Goal: Information Seeking & Learning: Learn about a topic

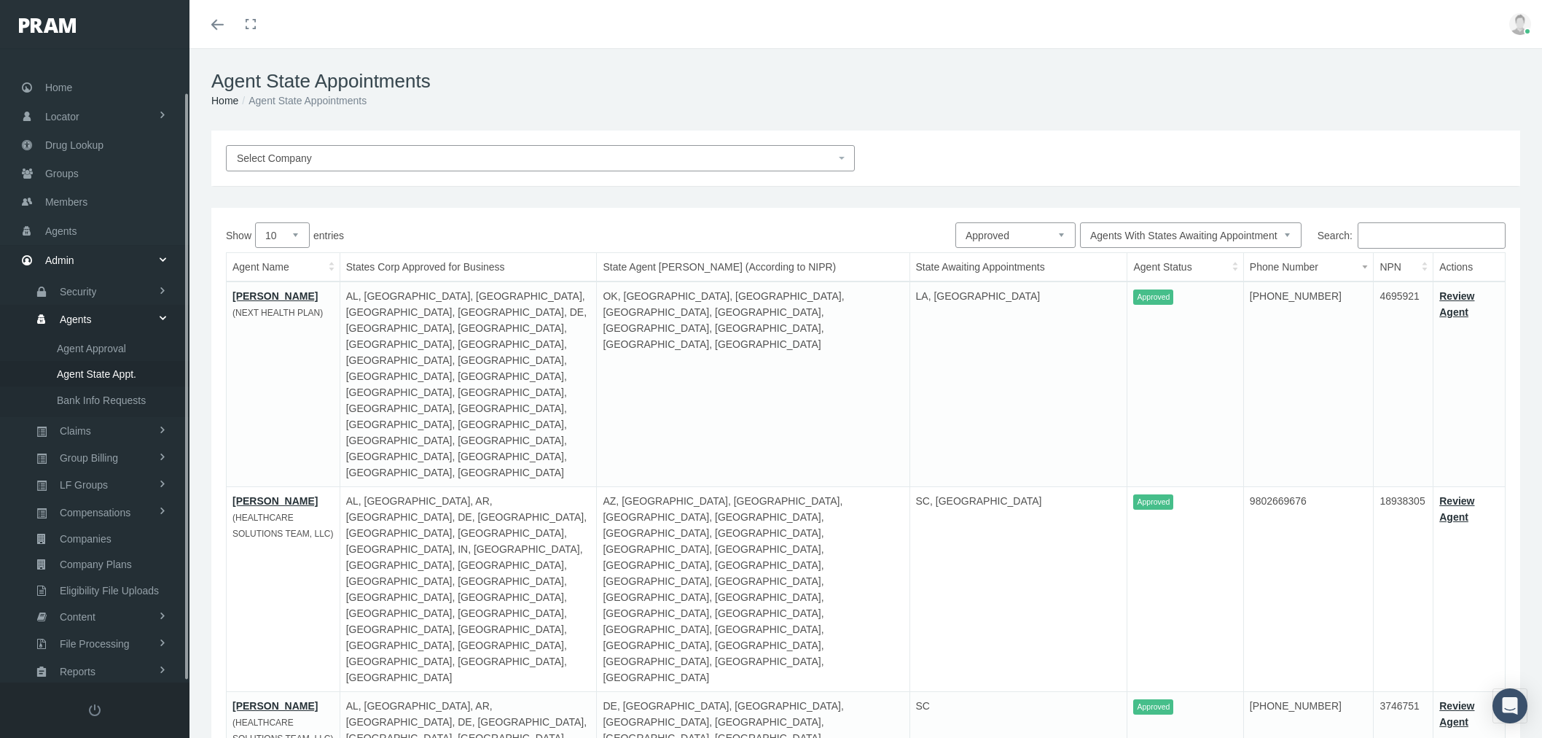
select select "1"
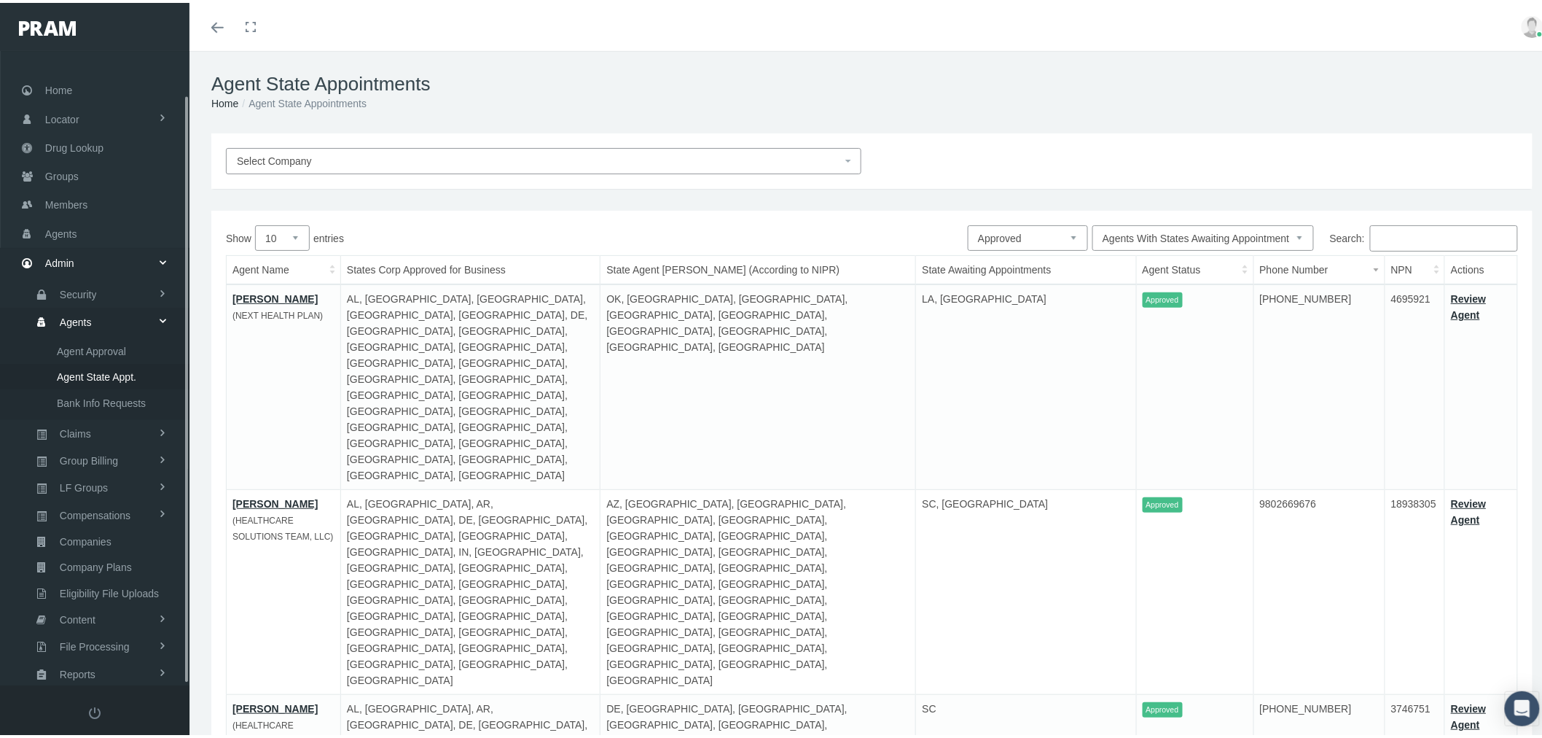
scroll to position [46, 0]
click at [111, 375] on link "Claims" at bounding box center [94, 385] width 189 height 26
click at [99, 394] on span "Daily Claims Files" at bounding box center [97, 406] width 81 height 25
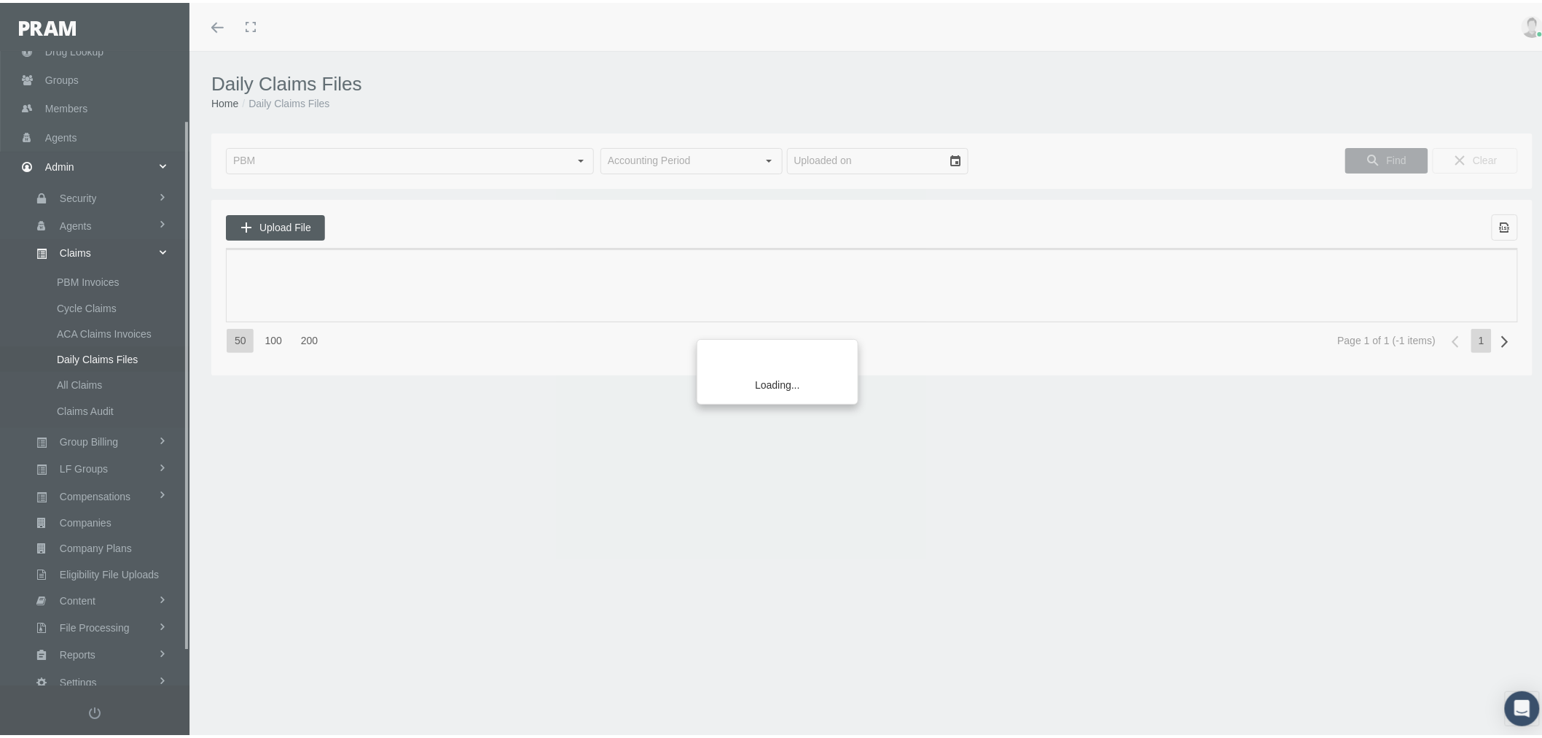
scroll to position [121, 0]
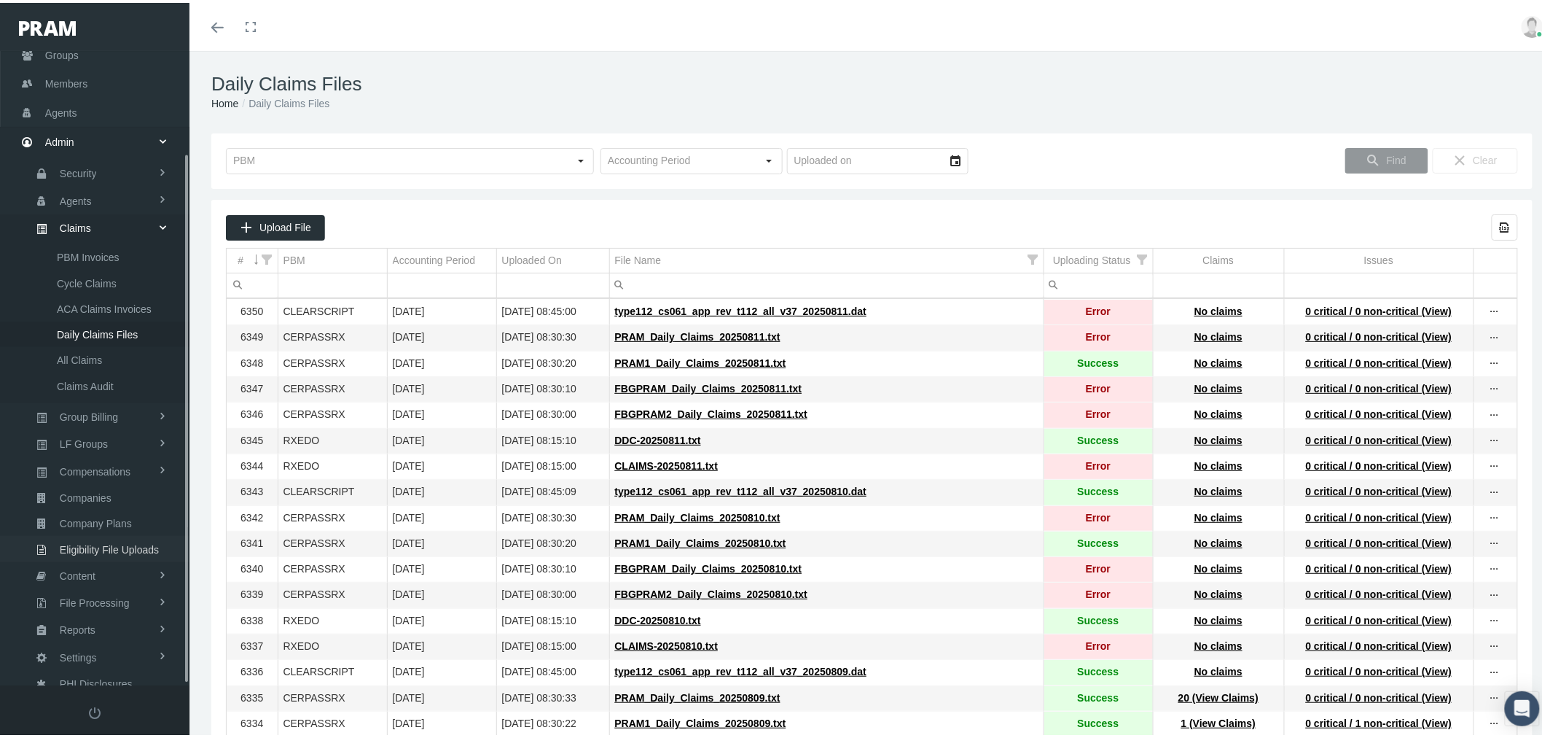
click at [125, 537] on span "Eligibility File Uploads" at bounding box center [109, 546] width 99 height 25
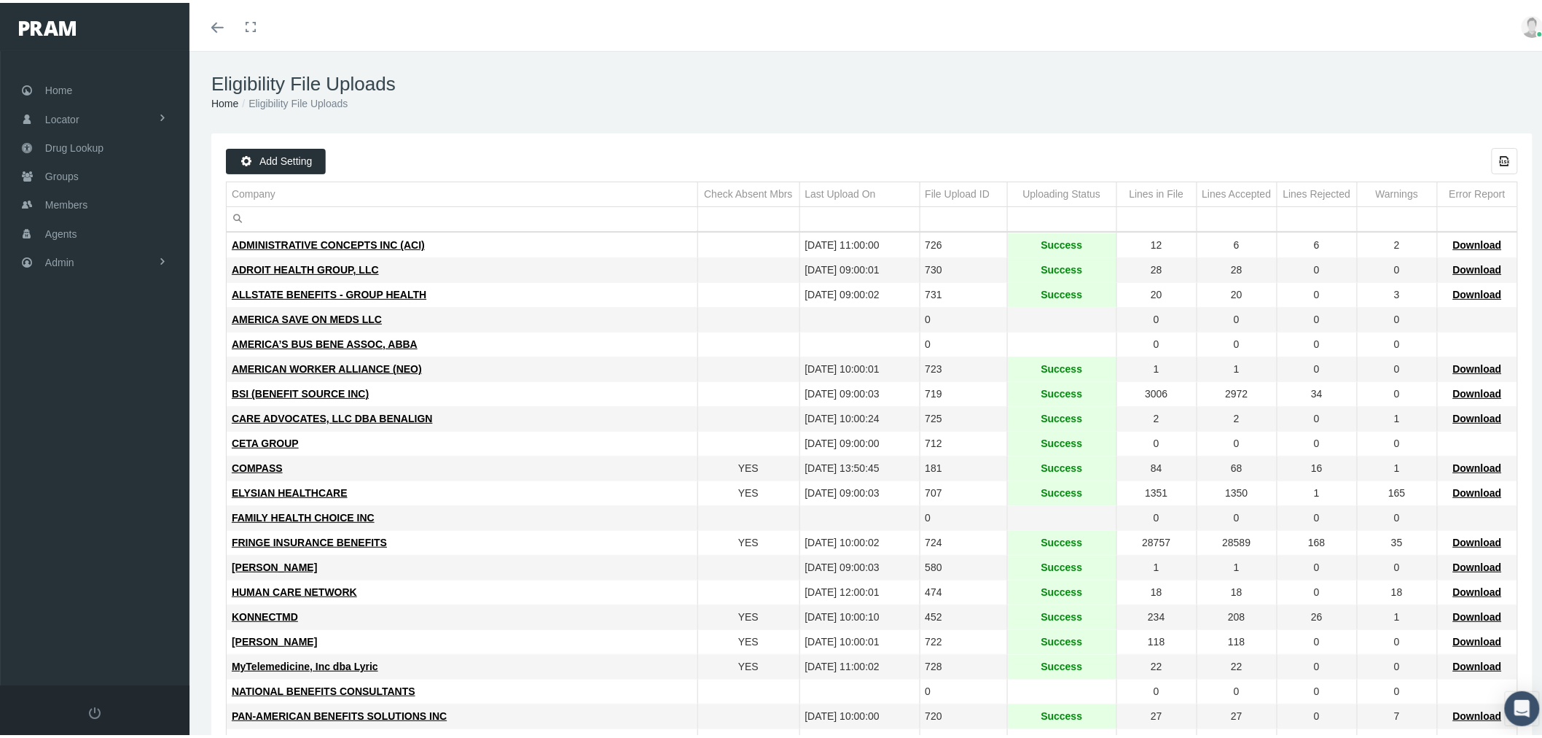
click at [330, 211] on input "Filter cell" at bounding box center [462, 216] width 471 height 24
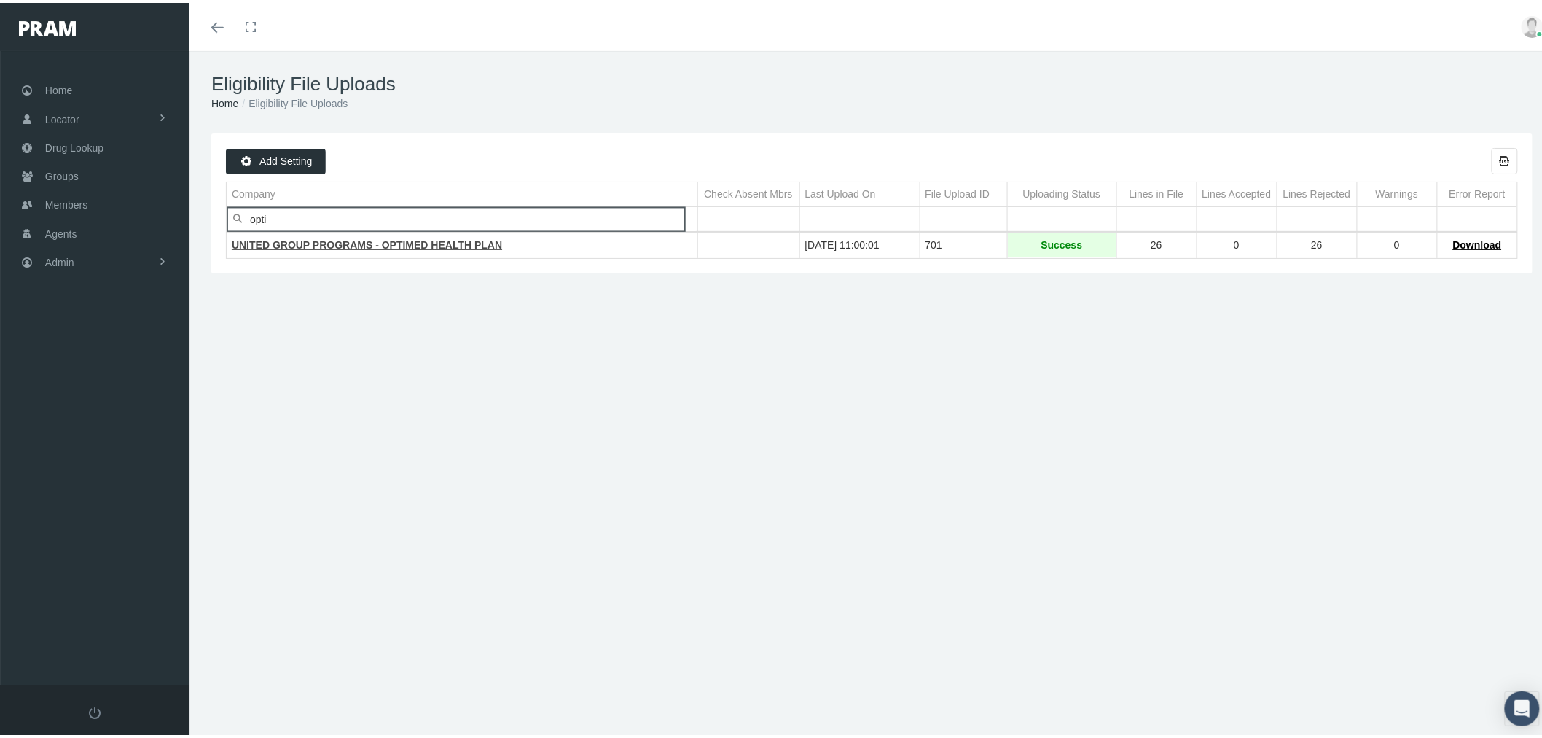
type input "opti"
click at [351, 241] on span "UNITED GROUP PROGRAMS - OPTIMED HEALTH PLAN" at bounding box center [367, 242] width 270 height 12
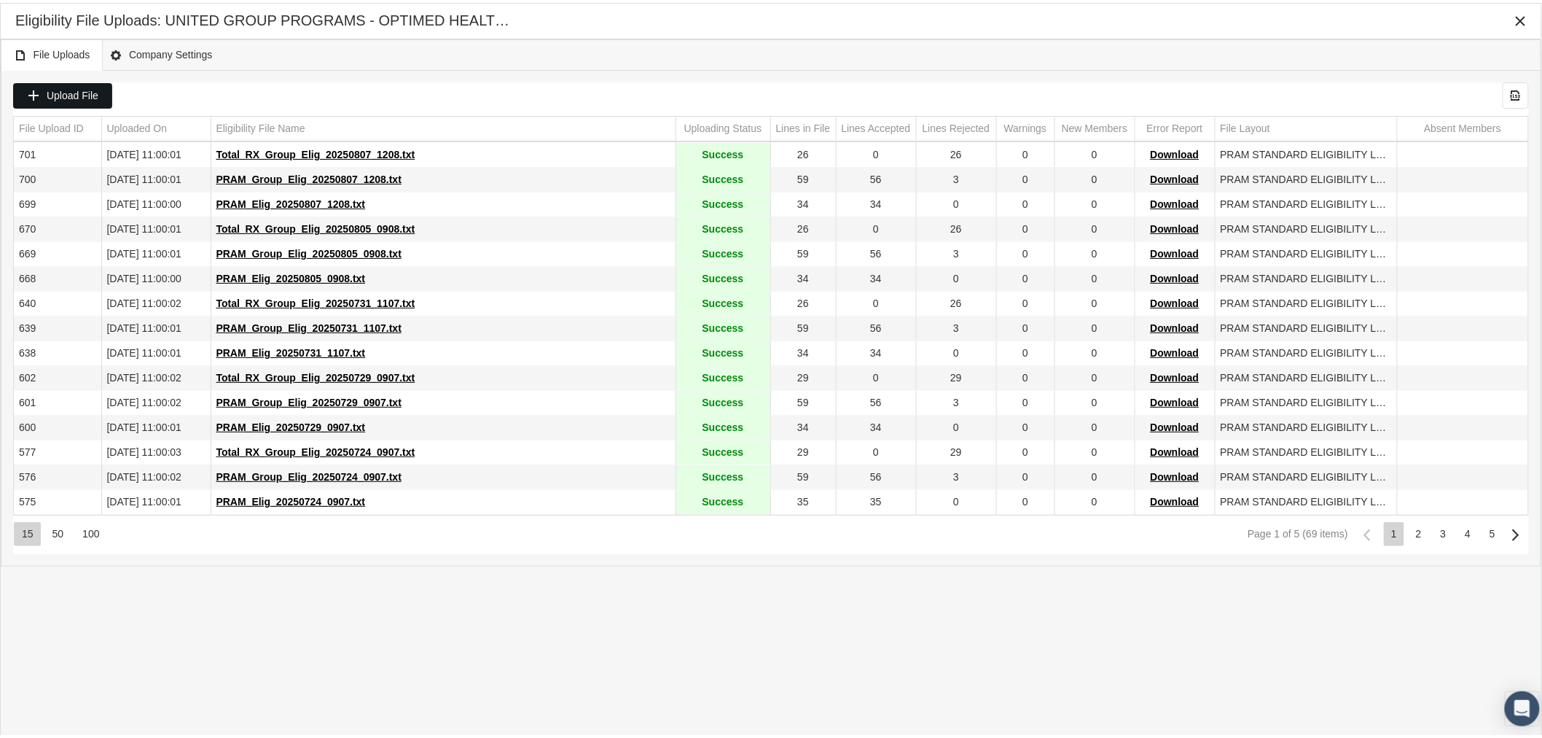
click at [52, 88] on span "Upload File" at bounding box center [73, 93] width 52 height 12
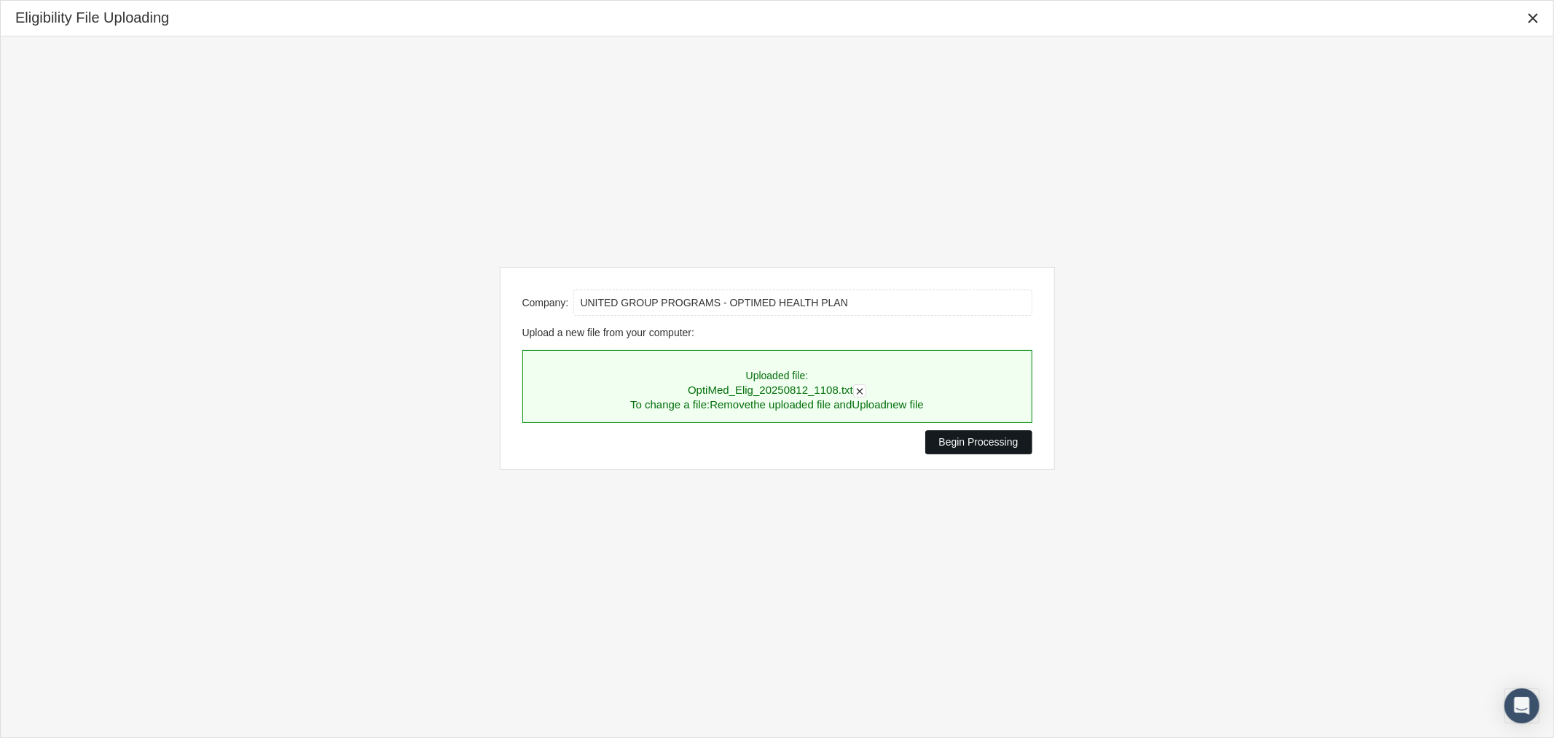
click at [999, 443] on span "Begin Processing" at bounding box center [978, 442] width 79 height 12
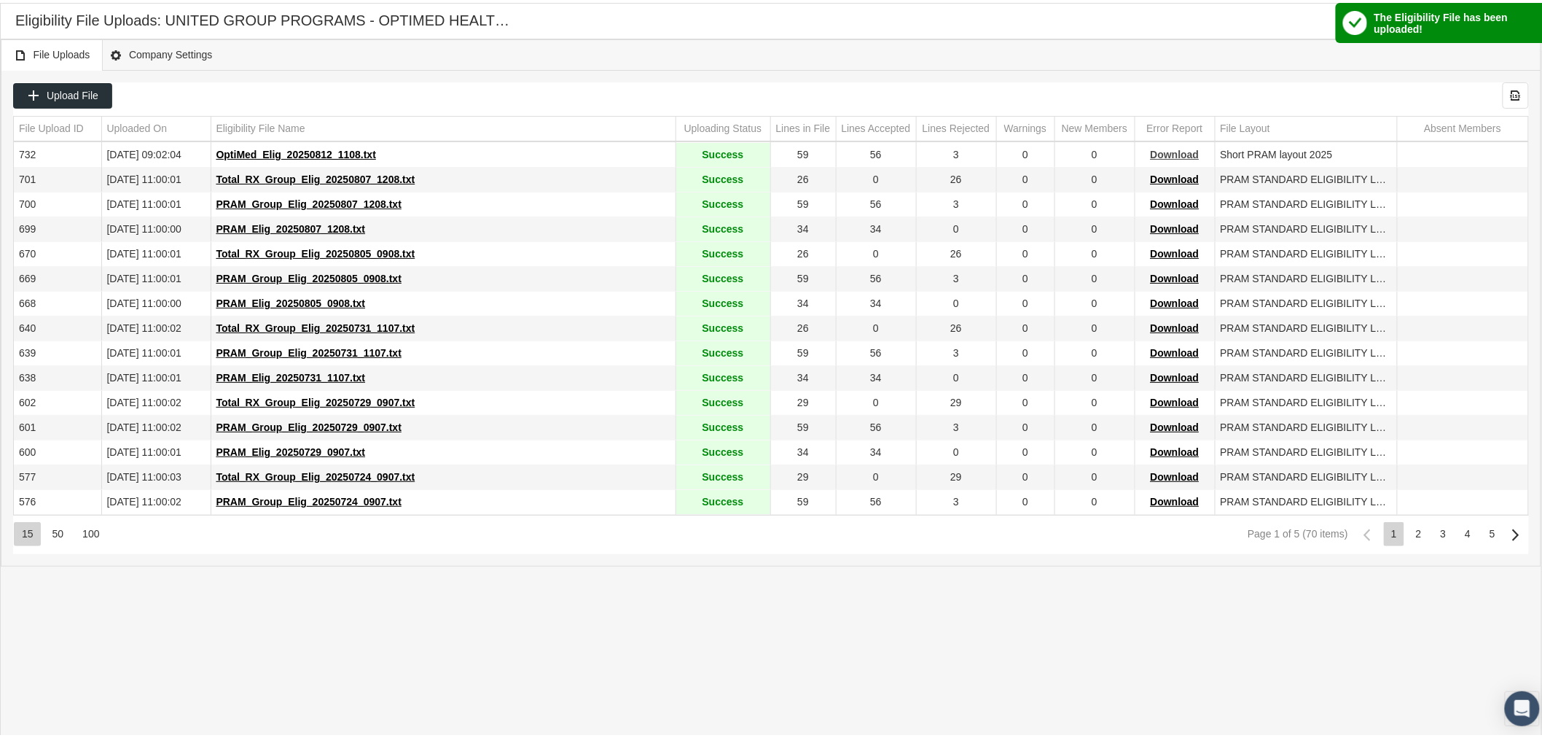
click at [1183, 155] on span "Download" at bounding box center [1175, 152] width 49 height 12
click at [1517, 20] on icon "Close" at bounding box center [1520, 18] width 13 height 13
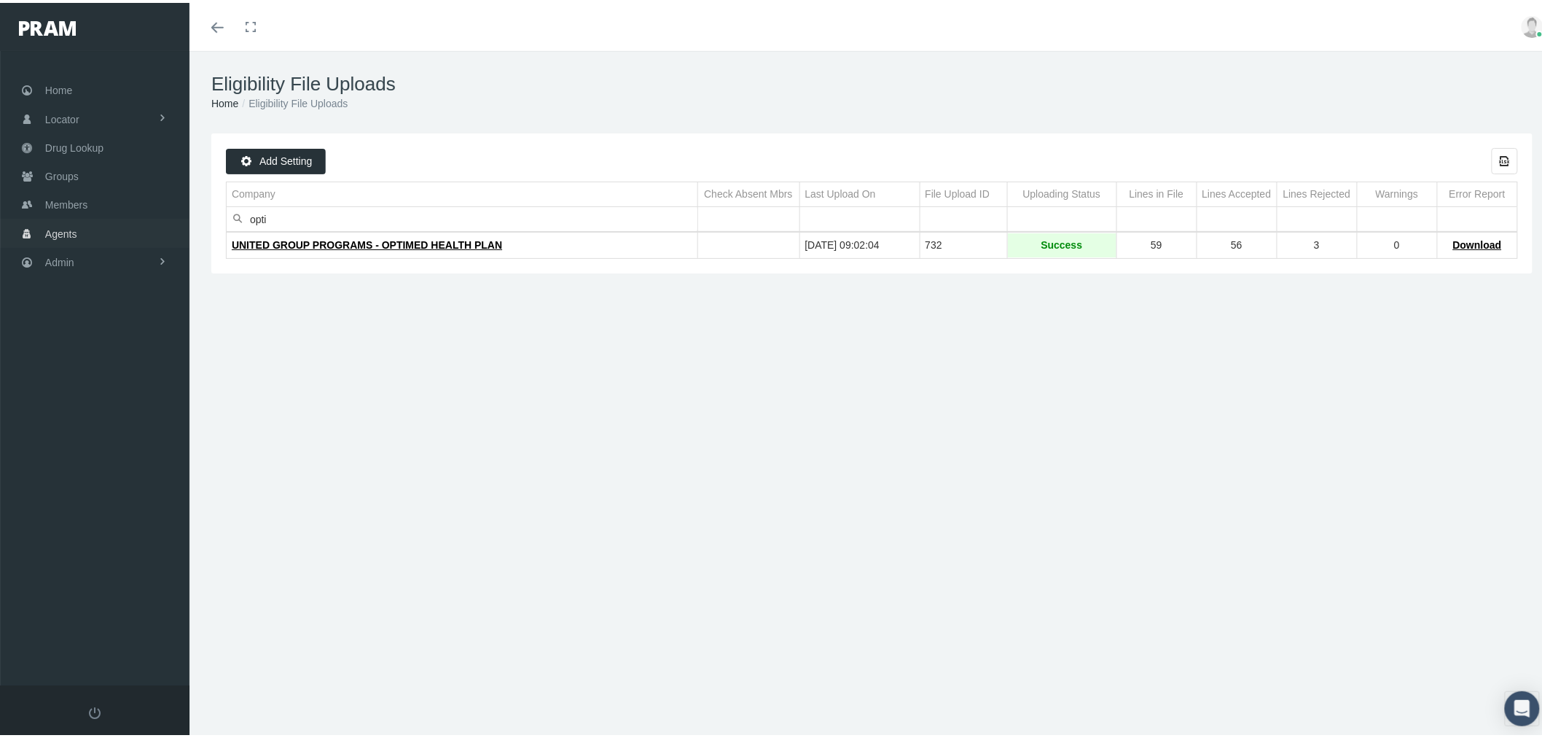
click at [88, 233] on link "Agents" at bounding box center [94, 230] width 189 height 28
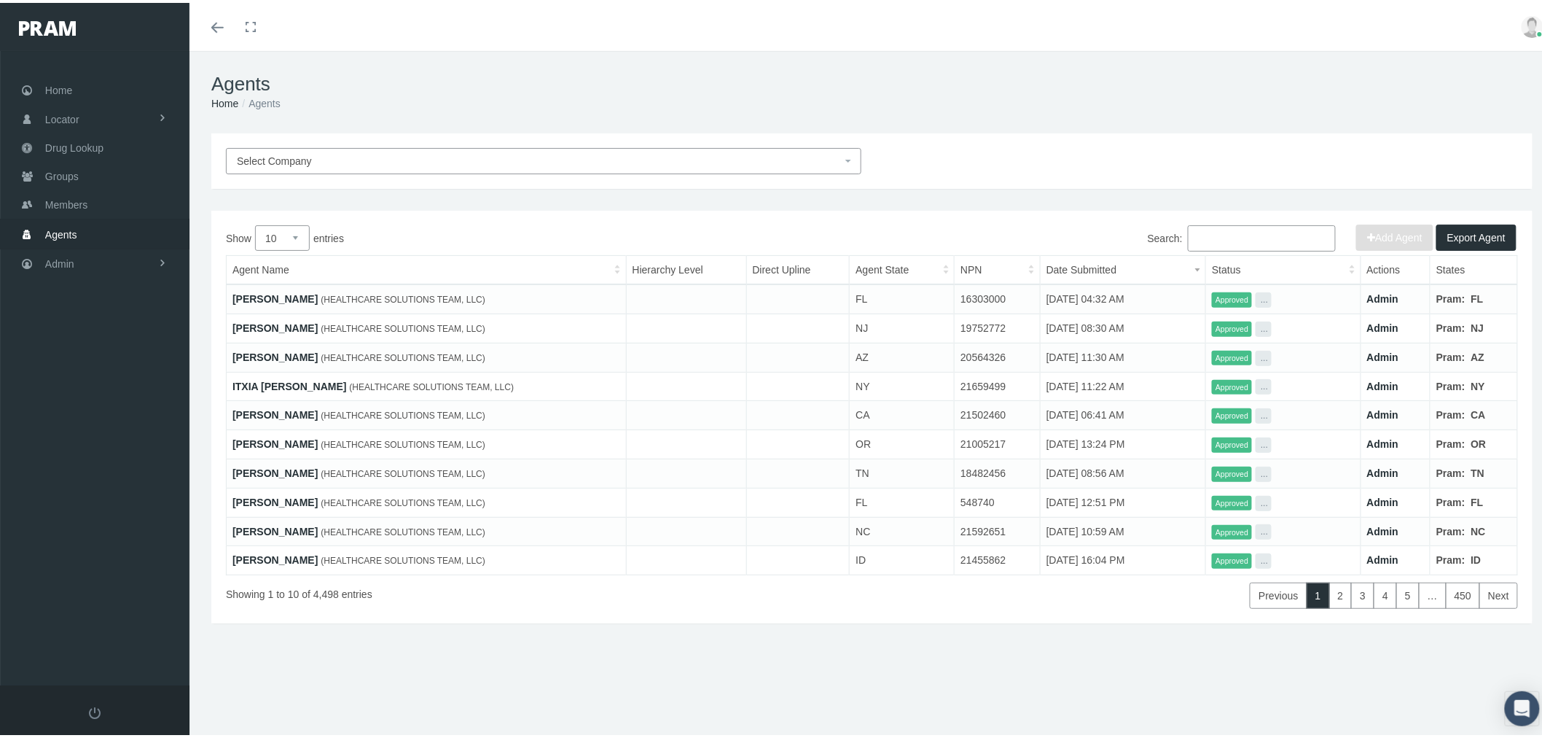
click at [283, 294] on link "[PERSON_NAME]" at bounding box center [274, 296] width 85 height 12
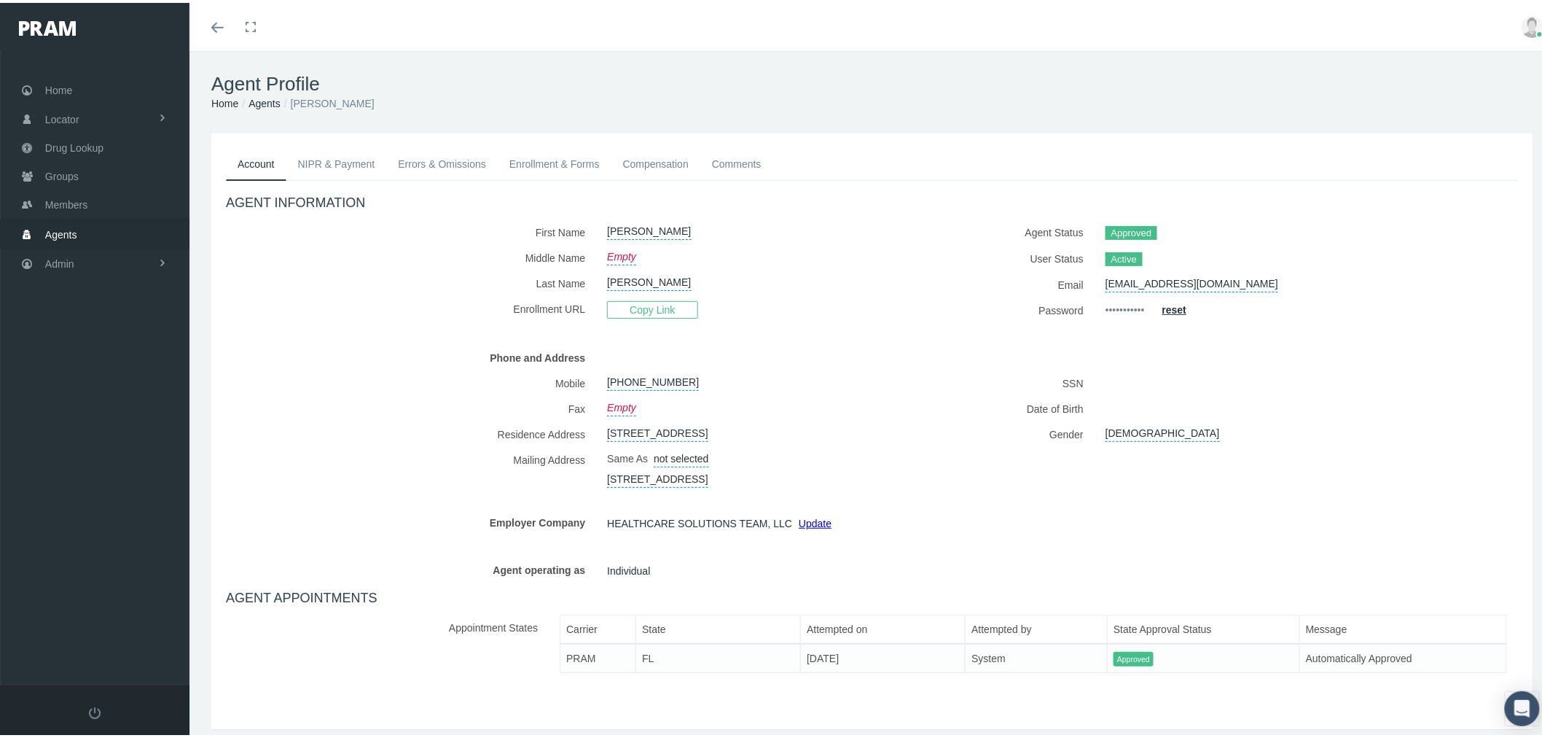
click at [558, 157] on link "Enrollment & Forms" at bounding box center [555, 161] width 114 height 32
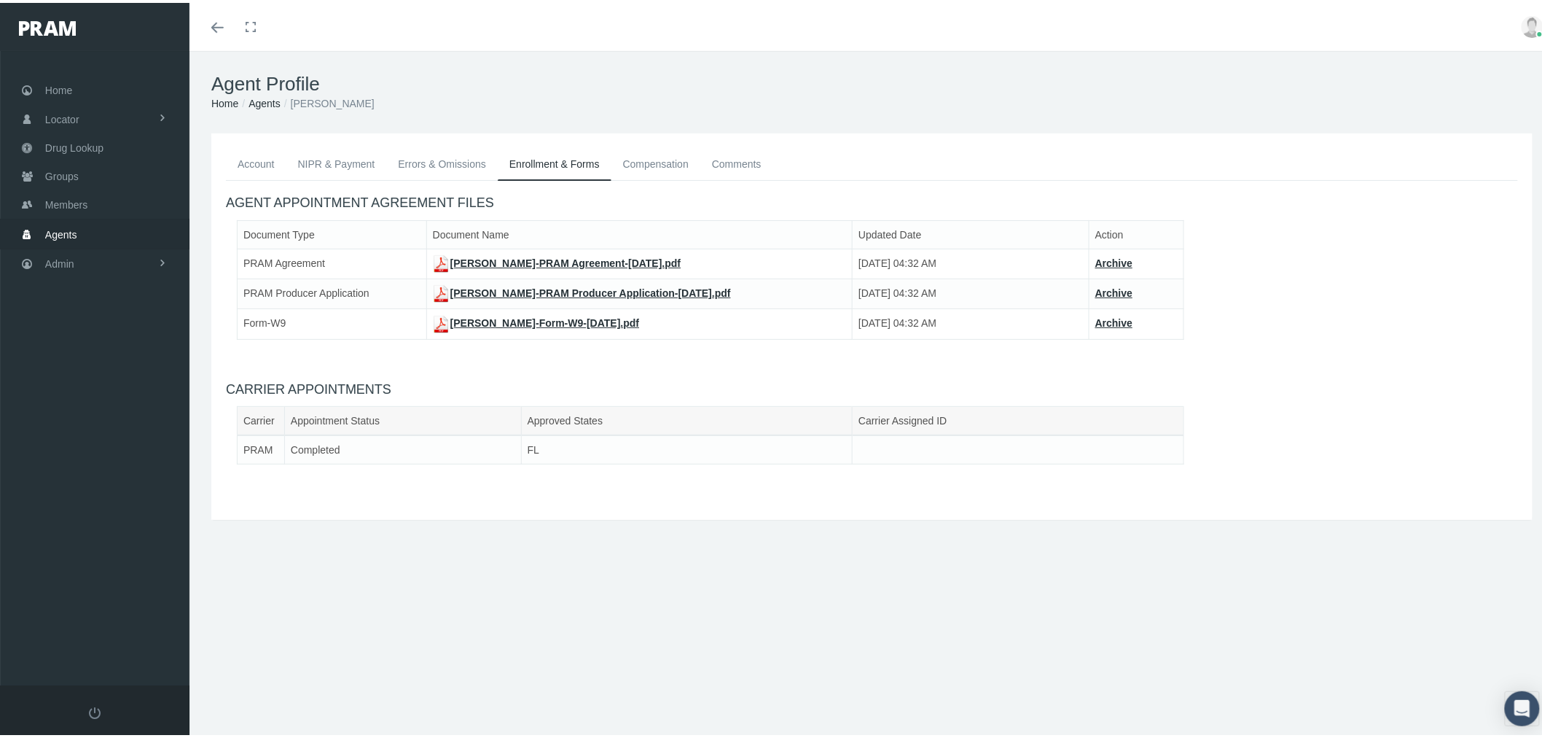
click at [561, 258] on link "MANUEL RUIZ-PRAM Agreement-Aug 12, 2025.pdf" at bounding box center [557, 260] width 249 height 12
click at [587, 288] on link "MANUEL RUIZ-PRAM Producer Application-Aug 12, 2025.pdf" at bounding box center [582, 290] width 298 height 12
click at [609, 321] on link "MANUEL RUIZ-Form-W9-Aug 12, 2025.pdf" at bounding box center [536, 320] width 207 height 12
click at [423, 164] on link "Errors & Omissions" at bounding box center [442, 161] width 112 height 32
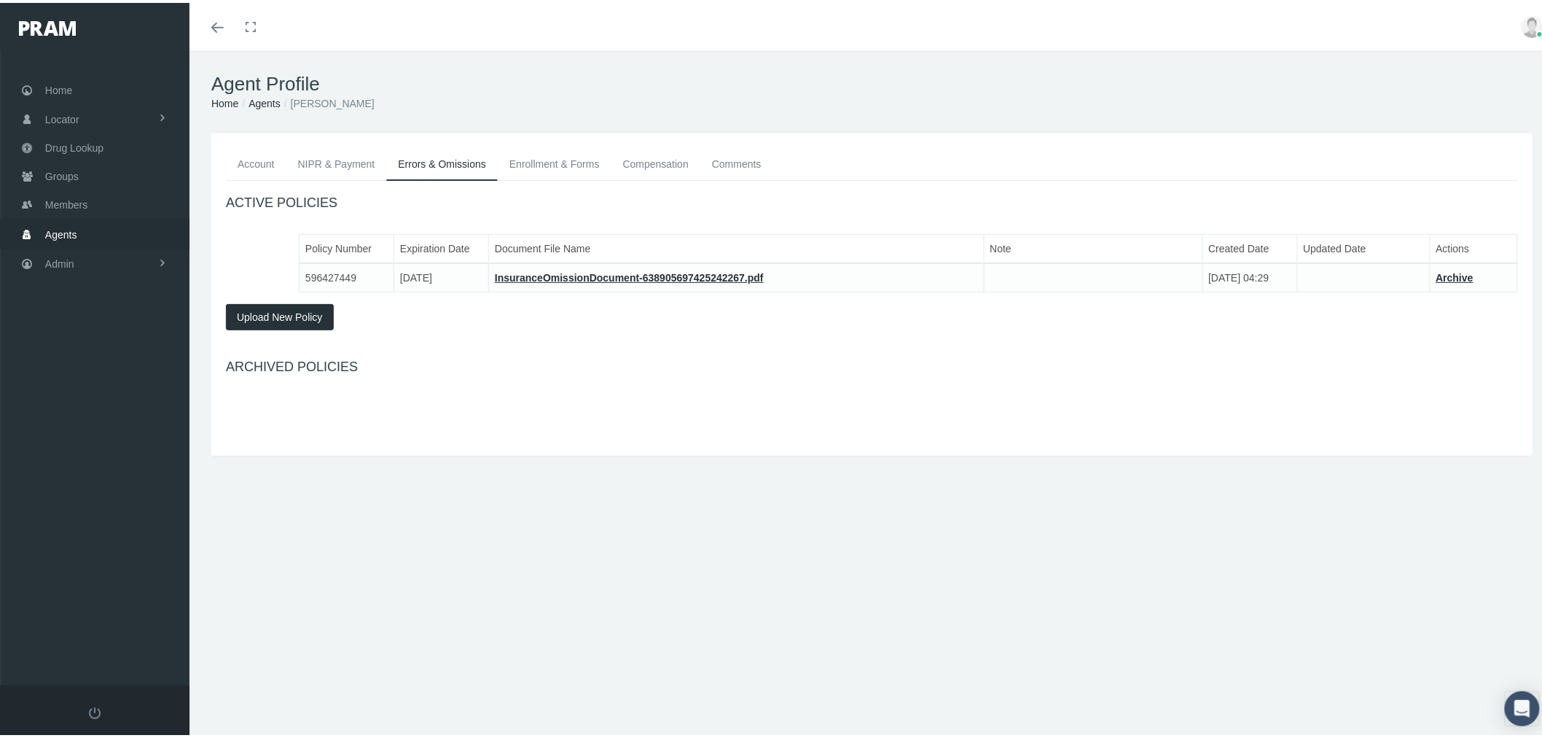
click at [339, 165] on link "NIPR & Payment" at bounding box center [336, 161] width 101 height 32
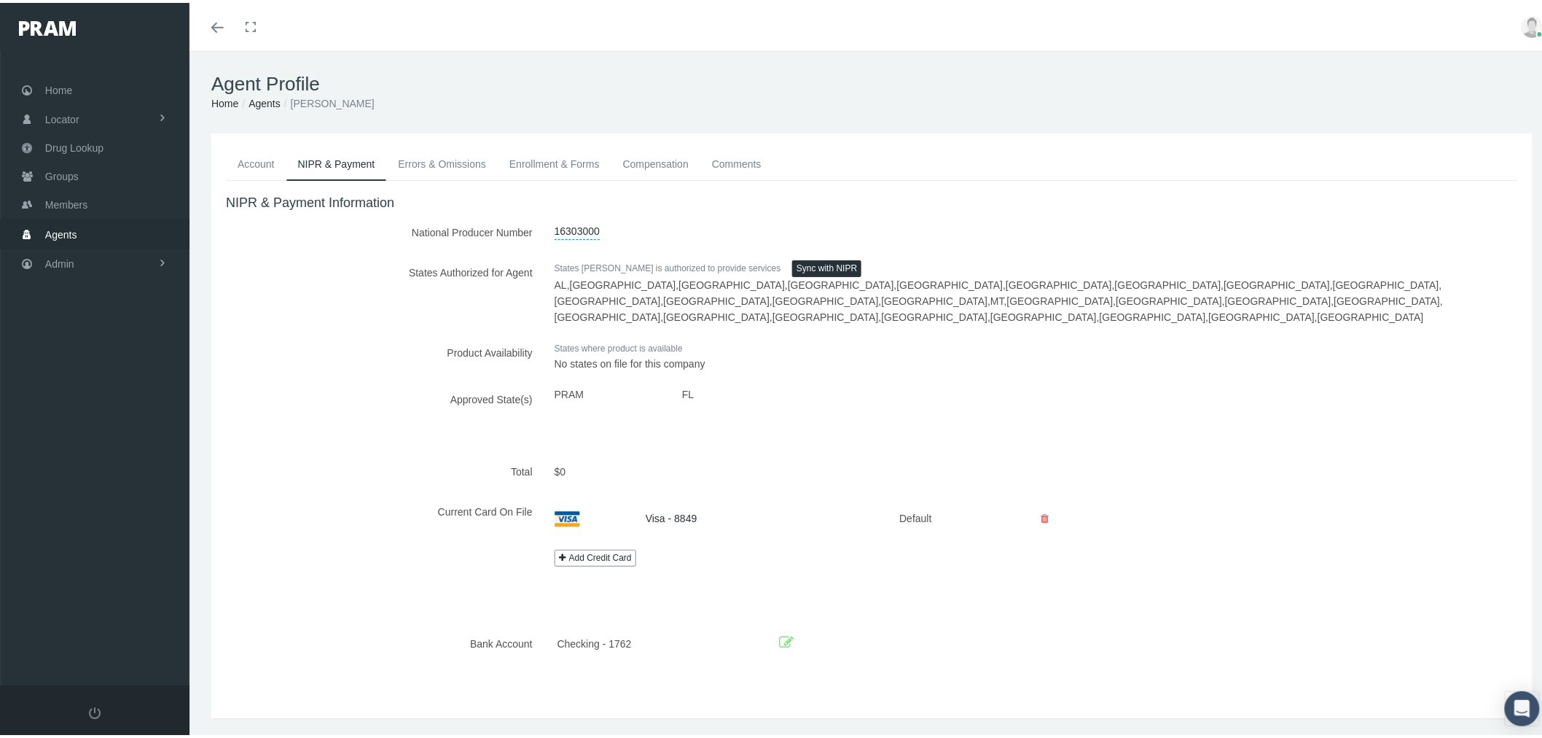
click at [260, 161] on link "Account" at bounding box center [256, 161] width 60 height 32
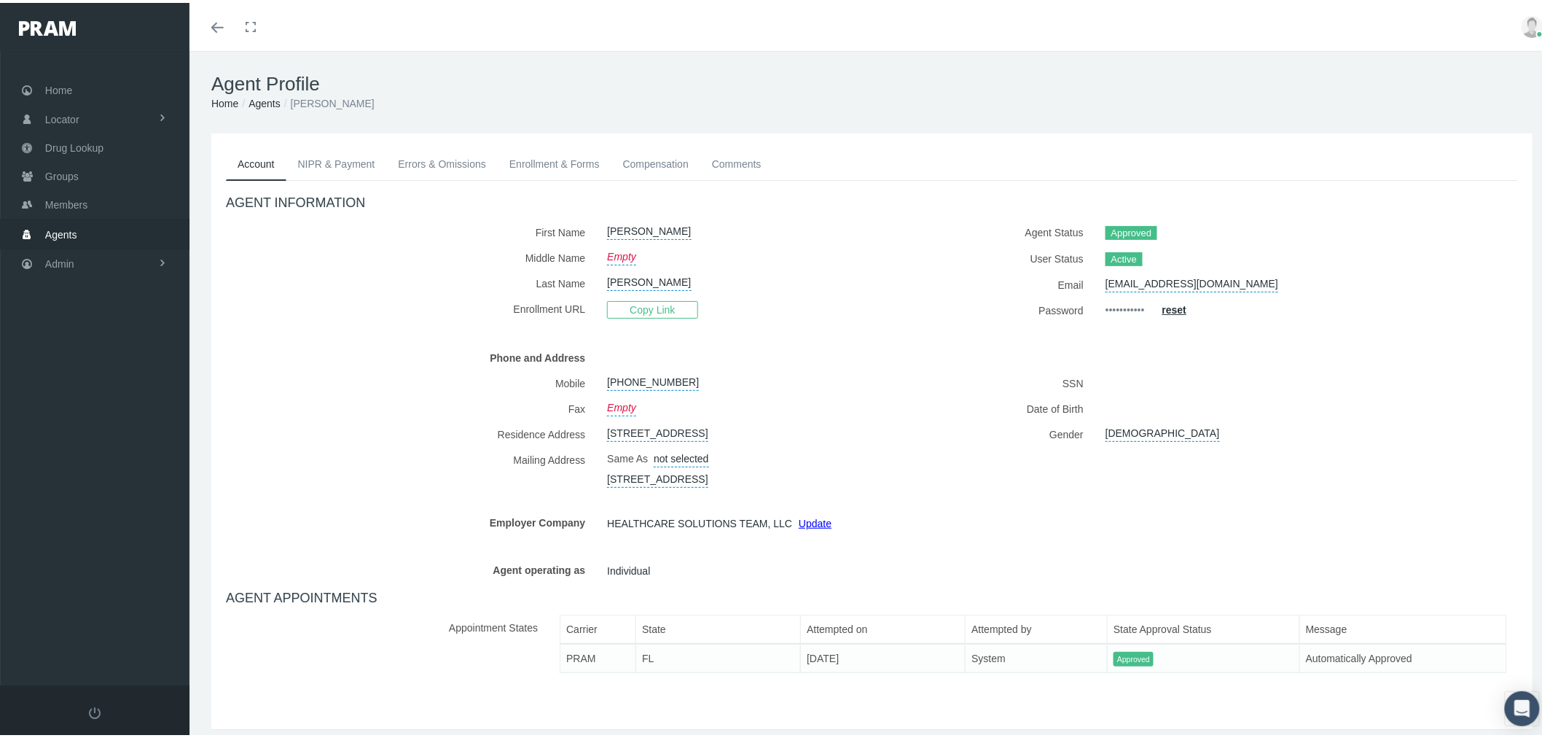
click at [421, 162] on link "Errors & Omissions" at bounding box center [442, 161] width 112 height 32
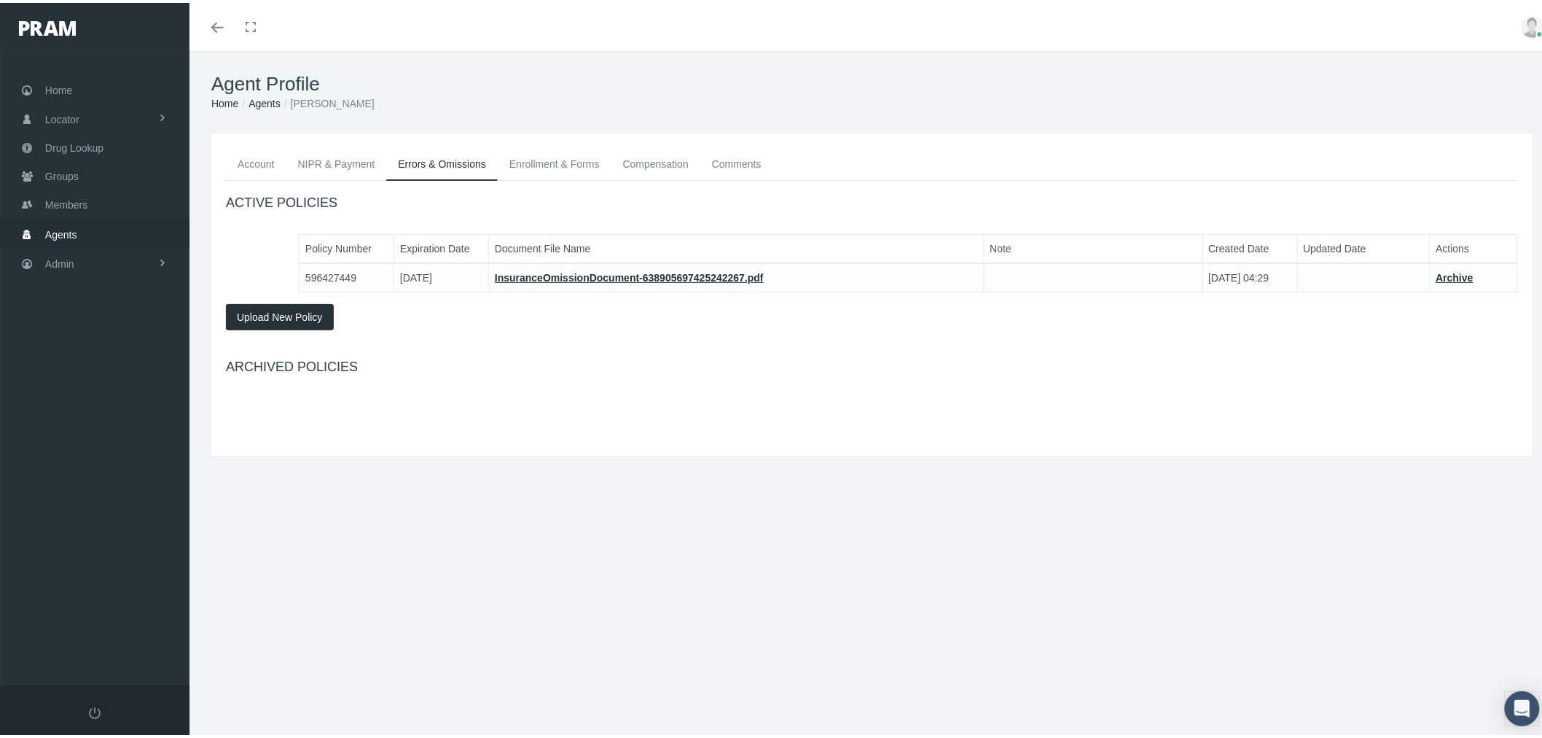
click at [95, 227] on link "Agents" at bounding box center [94, 230] width 189 height 28
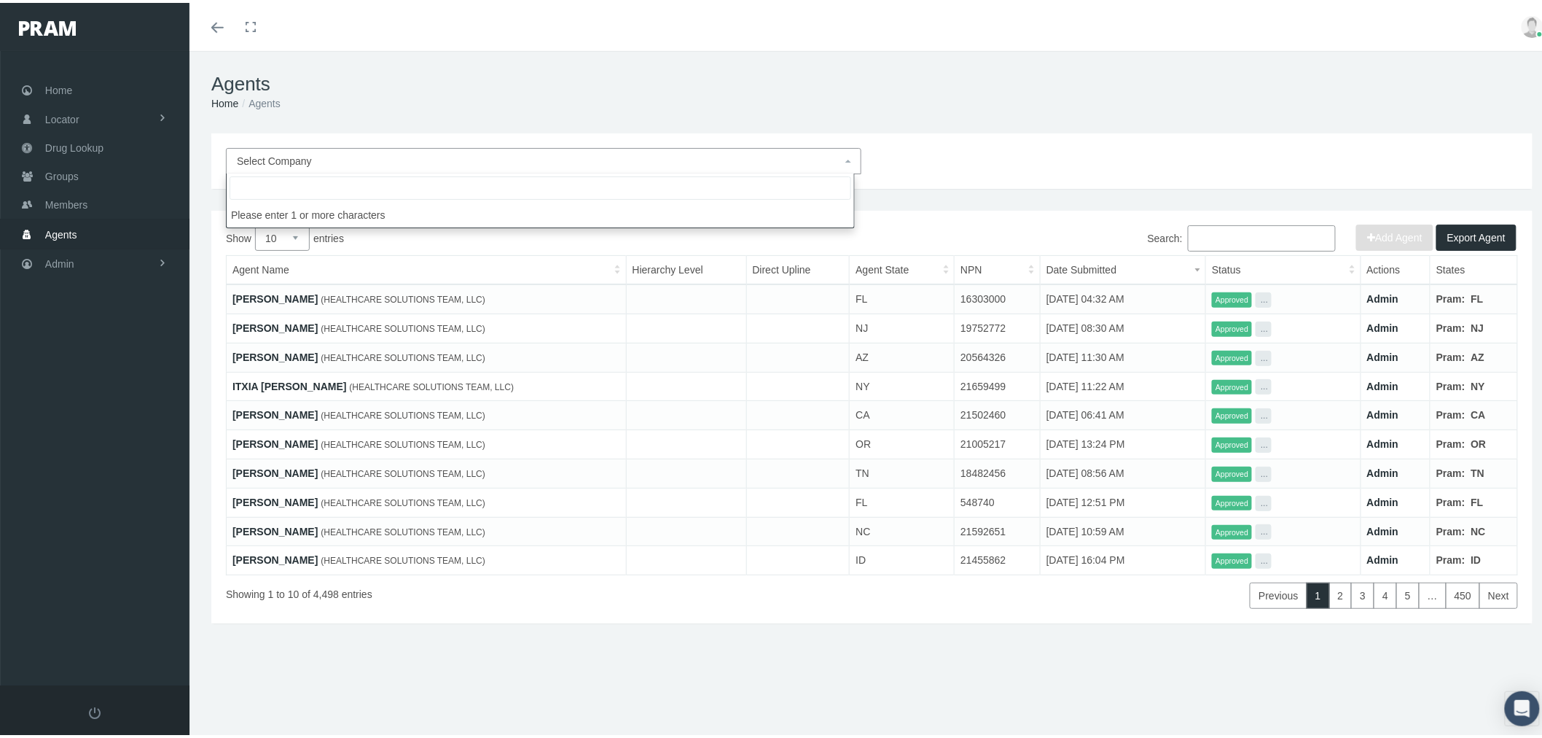
click at [329, 157] on span "Select Company" at bounding box center [539, 158] width 605 height 16
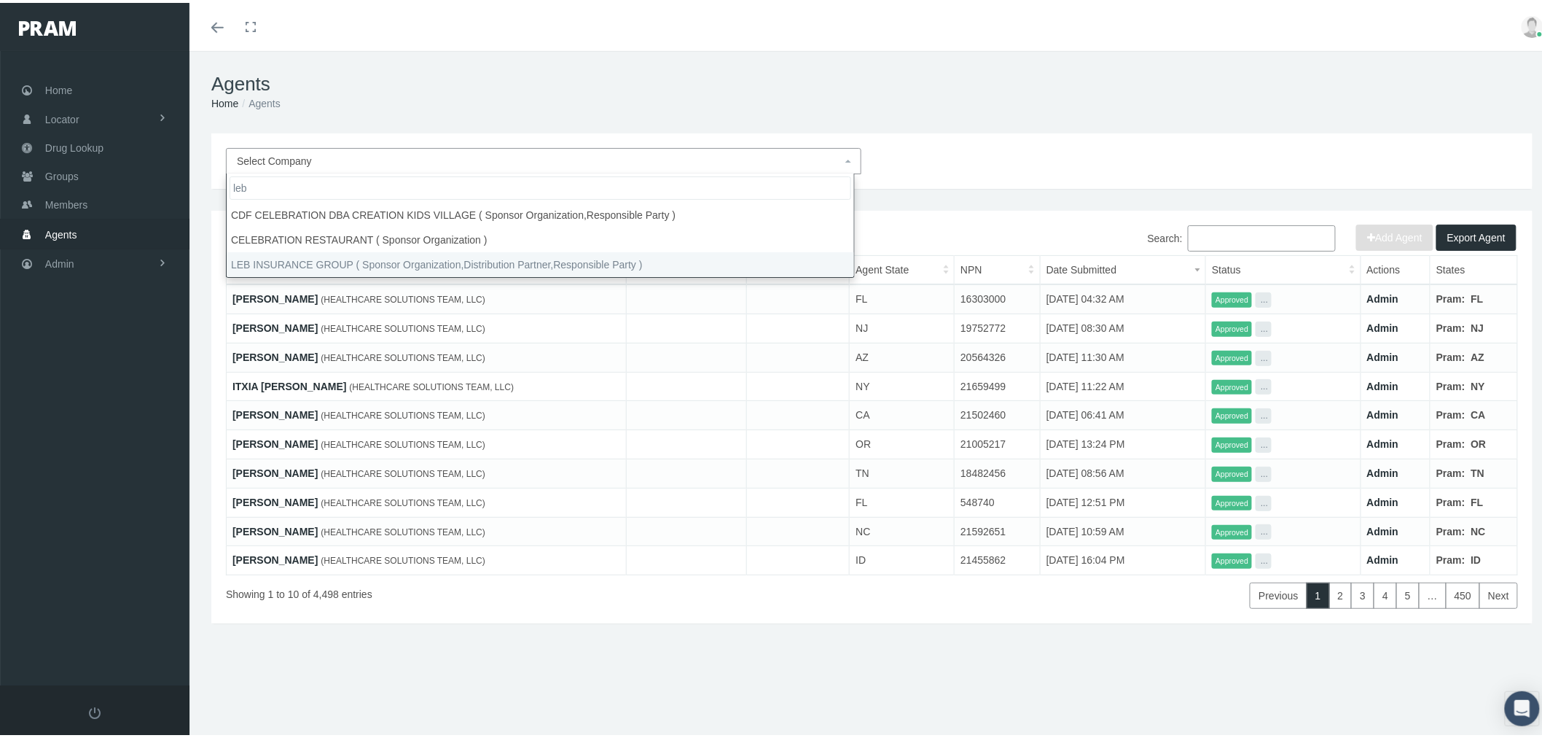
type input "leb"
select select "4760"
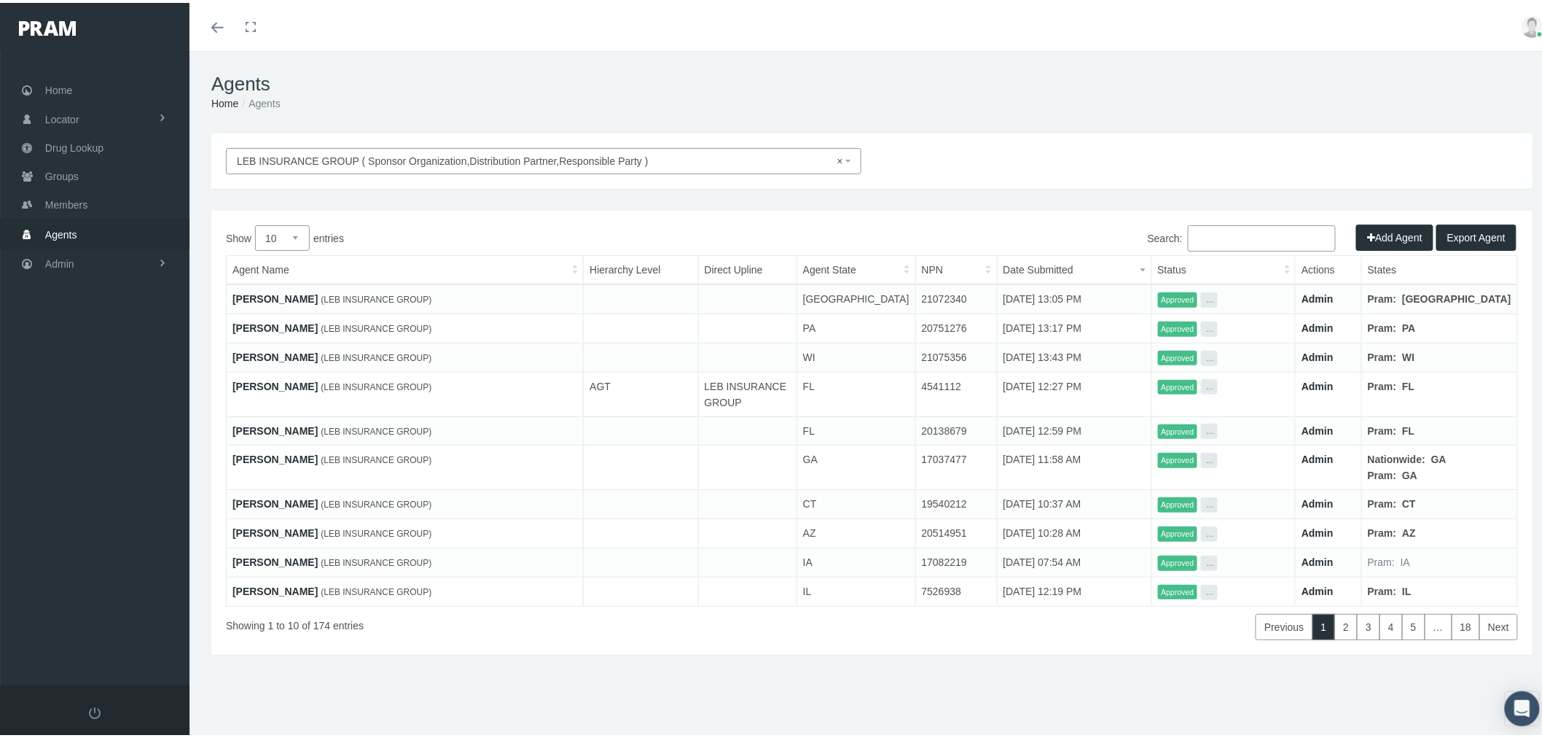
click at [302, 231] on select "10 25 50 100" at bounding box center [282, 235] width 55 height 26
select select "100"
click at [255, 222] on select "10 25 50 100" at bounding box center [282, 235] width 55 height 26
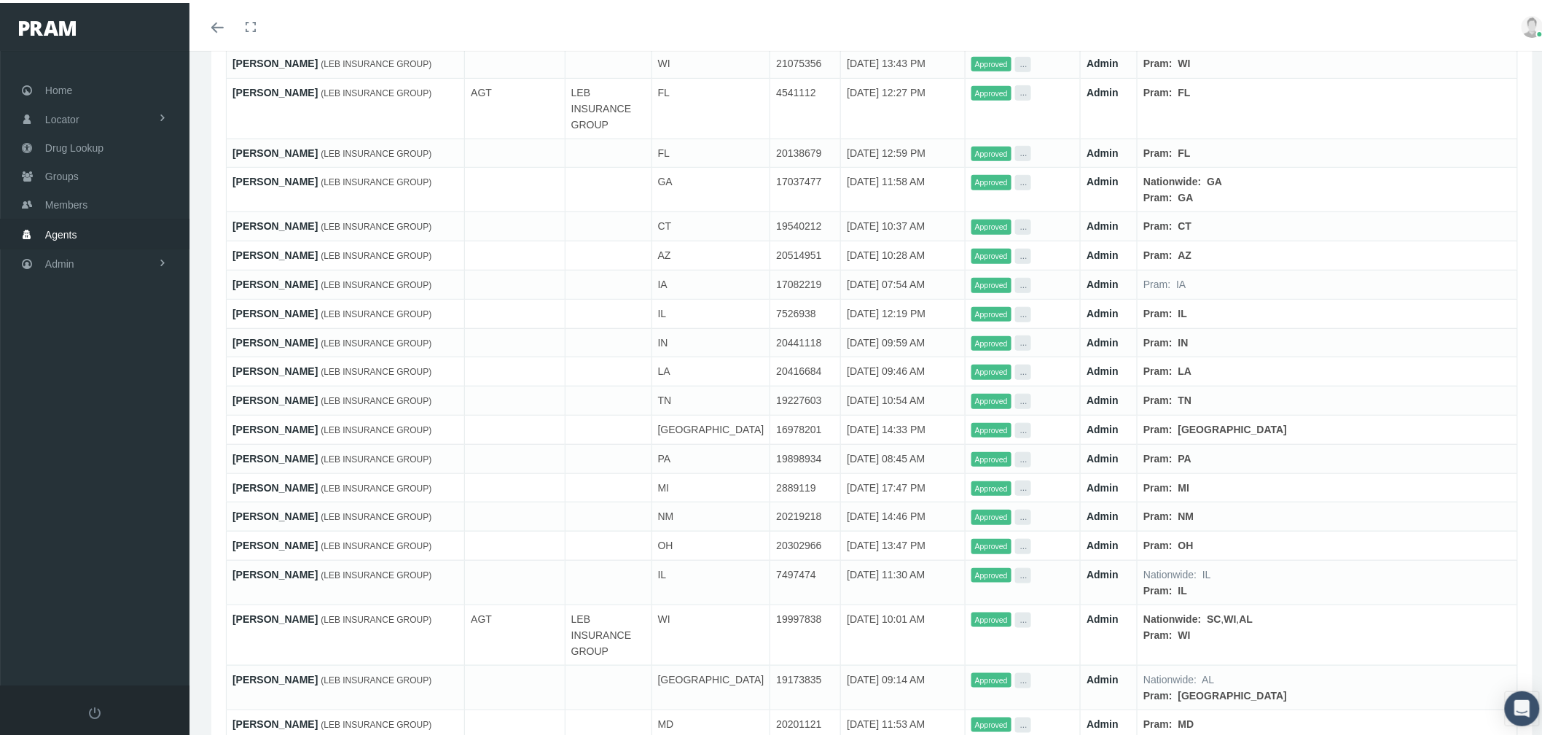
scroll to position [647, 0]
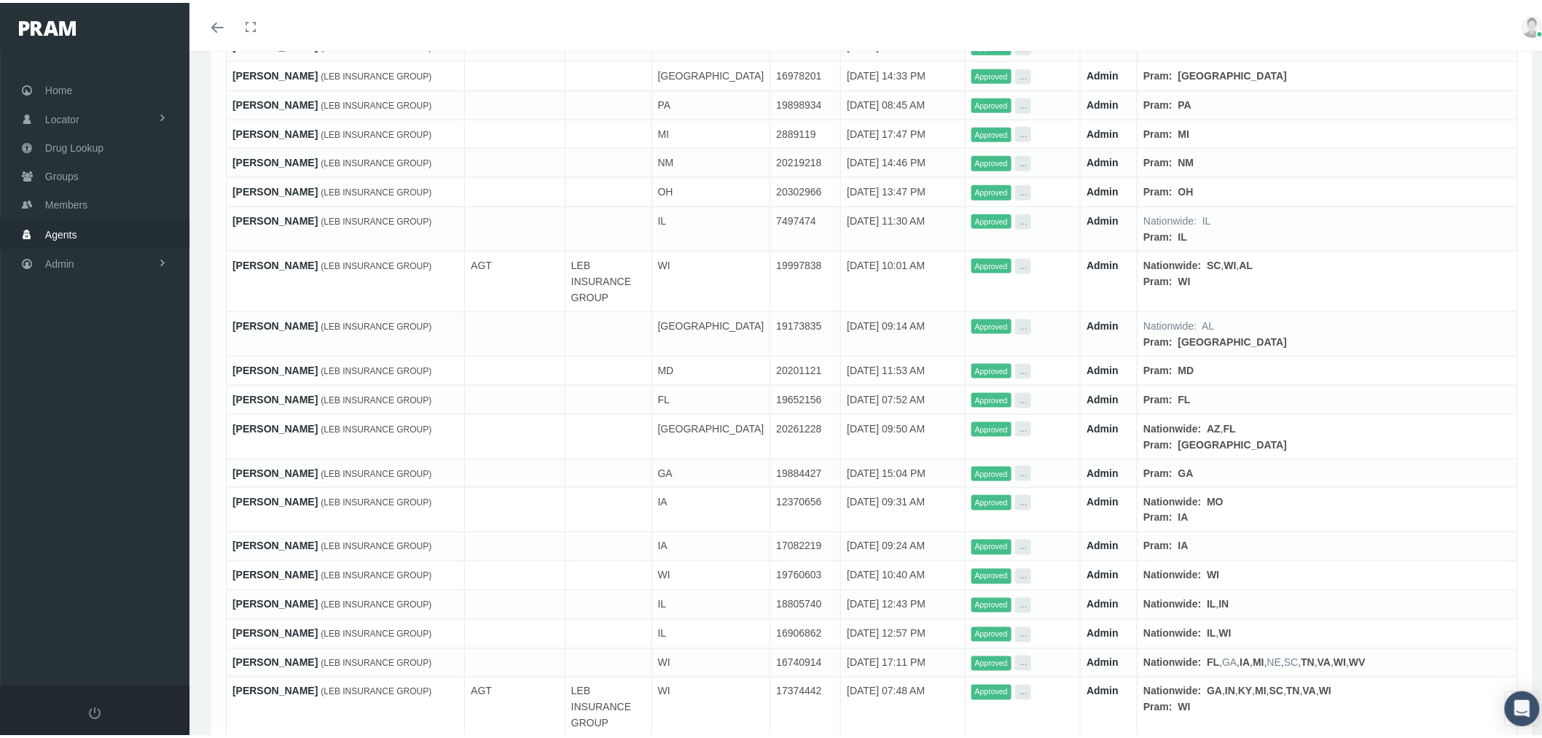
click at [286, 504] on link "[PERSON_NAME]" at bounding box center [274, 499] width 85 height 12
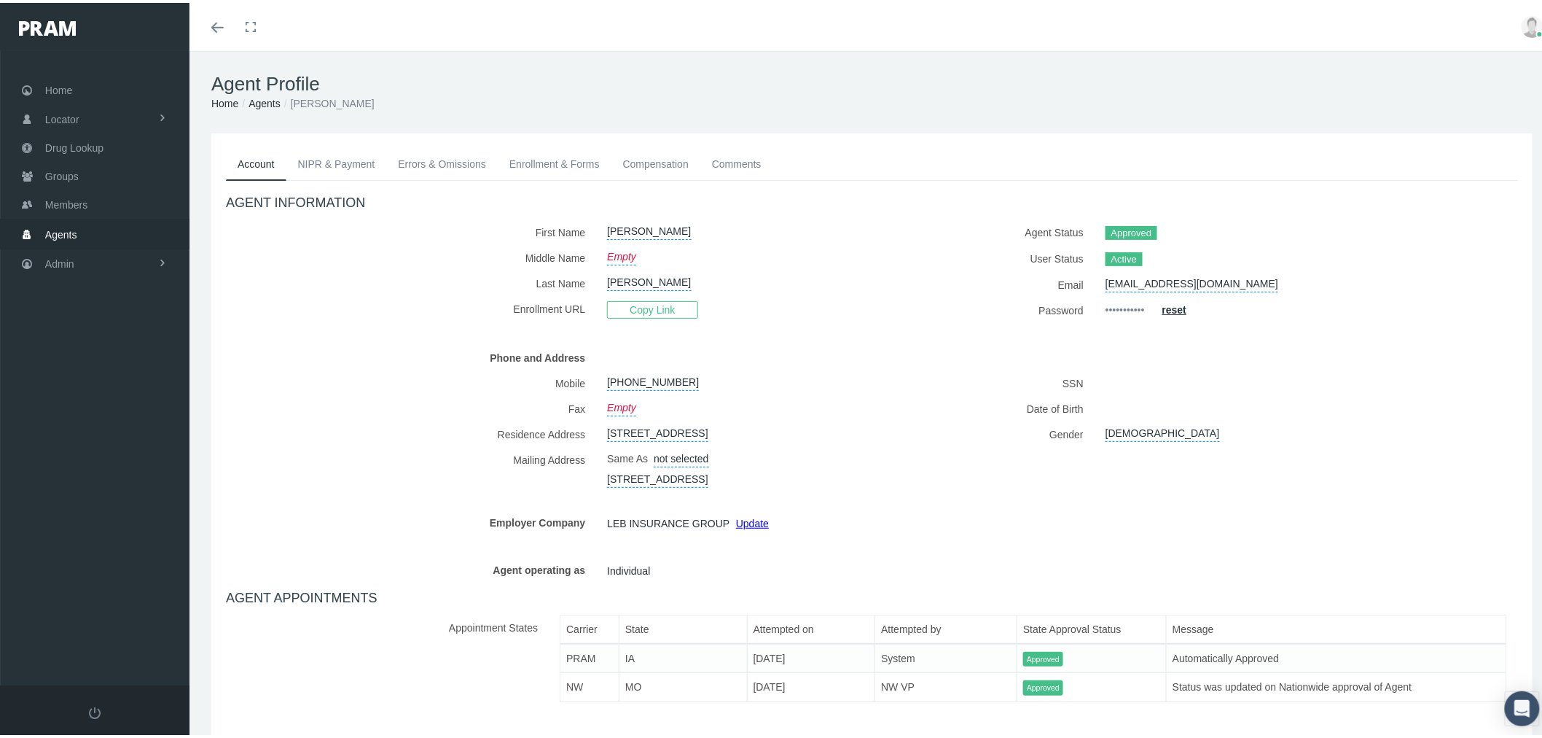
click at [423, 154] on link "Errors & Omissions" at bounding box center [442, 161] width 112 height 32
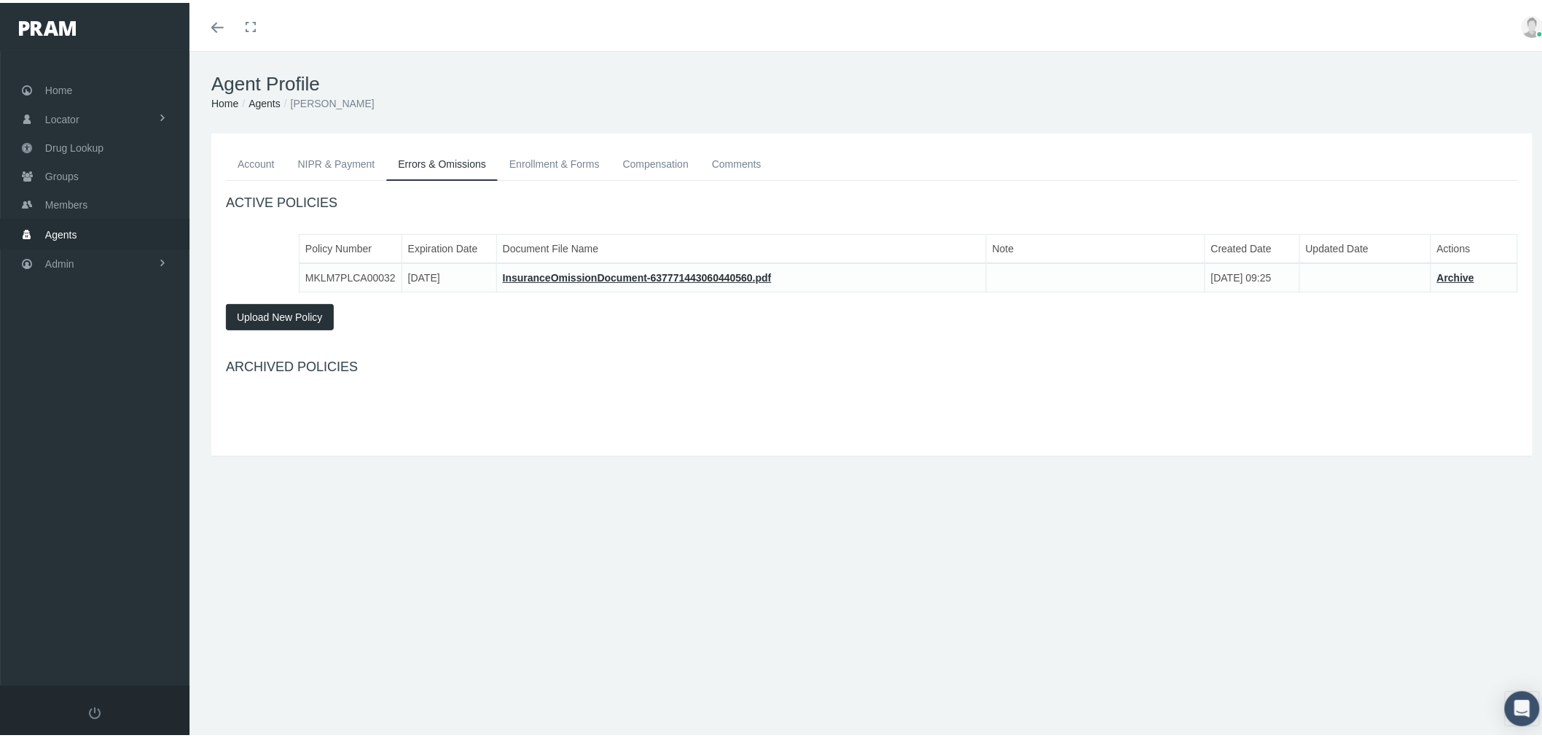
click at [540, 271] on link "InsuranceOmissionDocument-637771443060440560.pdf" at bounding box center [637, 275] width 269 height 12
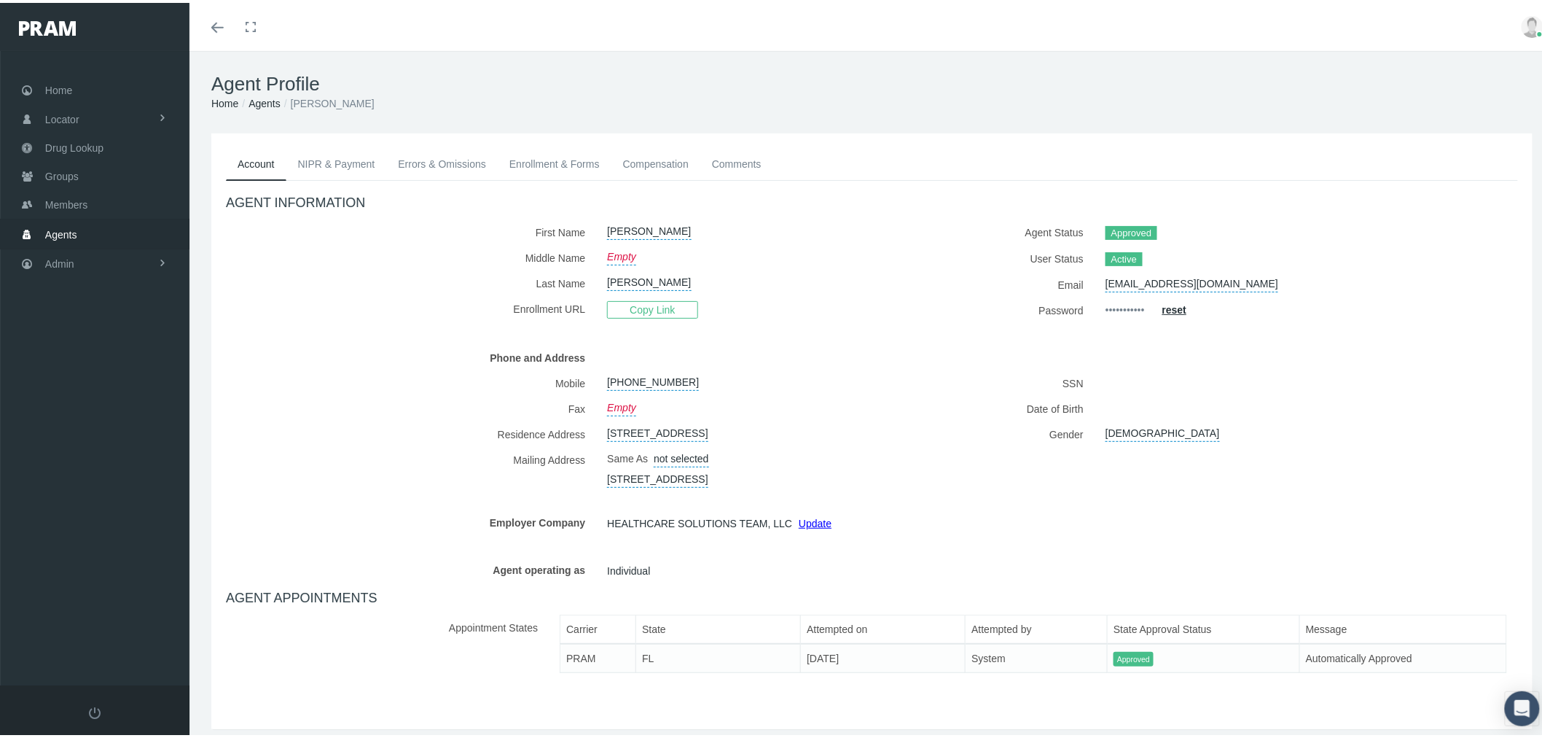
click at [567, 161] on link "Enrollment & Forms" at bounding box center [555, 161] width 114 height 32
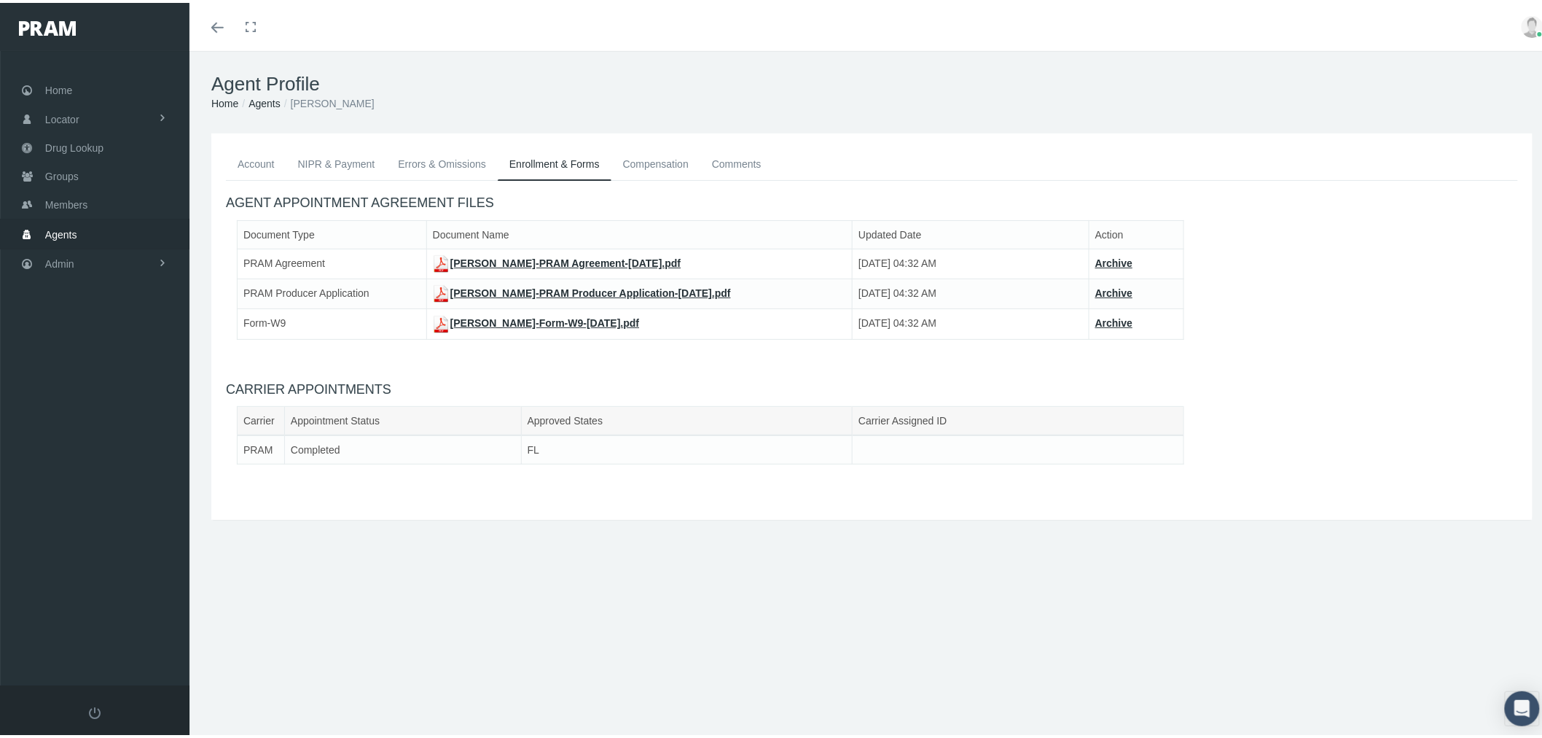
click at [93, 254] on link "Admin" at bounding box center [94, 260] width 189 height 28
click at [128, 308] on link "Agents" at bounding box center [94, 319] width 189 height 26
click at [106, 351] on span "Agent Approval" at bounding box center [91, 349] width 69 height 25
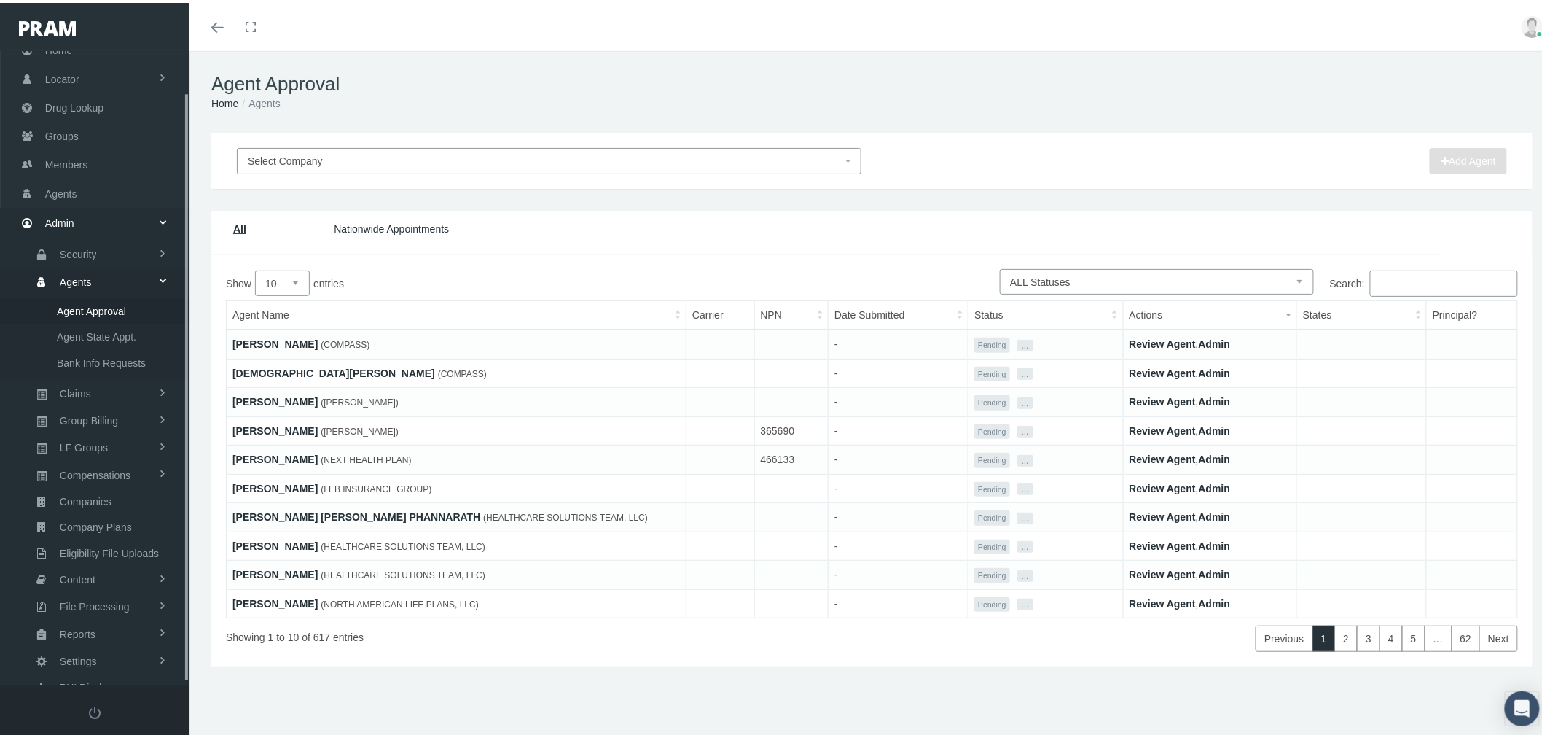
scroll to position [46, 0]
click at [270, 340] on link "[PERSON_NAME]" at bounding box center [274, 341] width 85 height 12
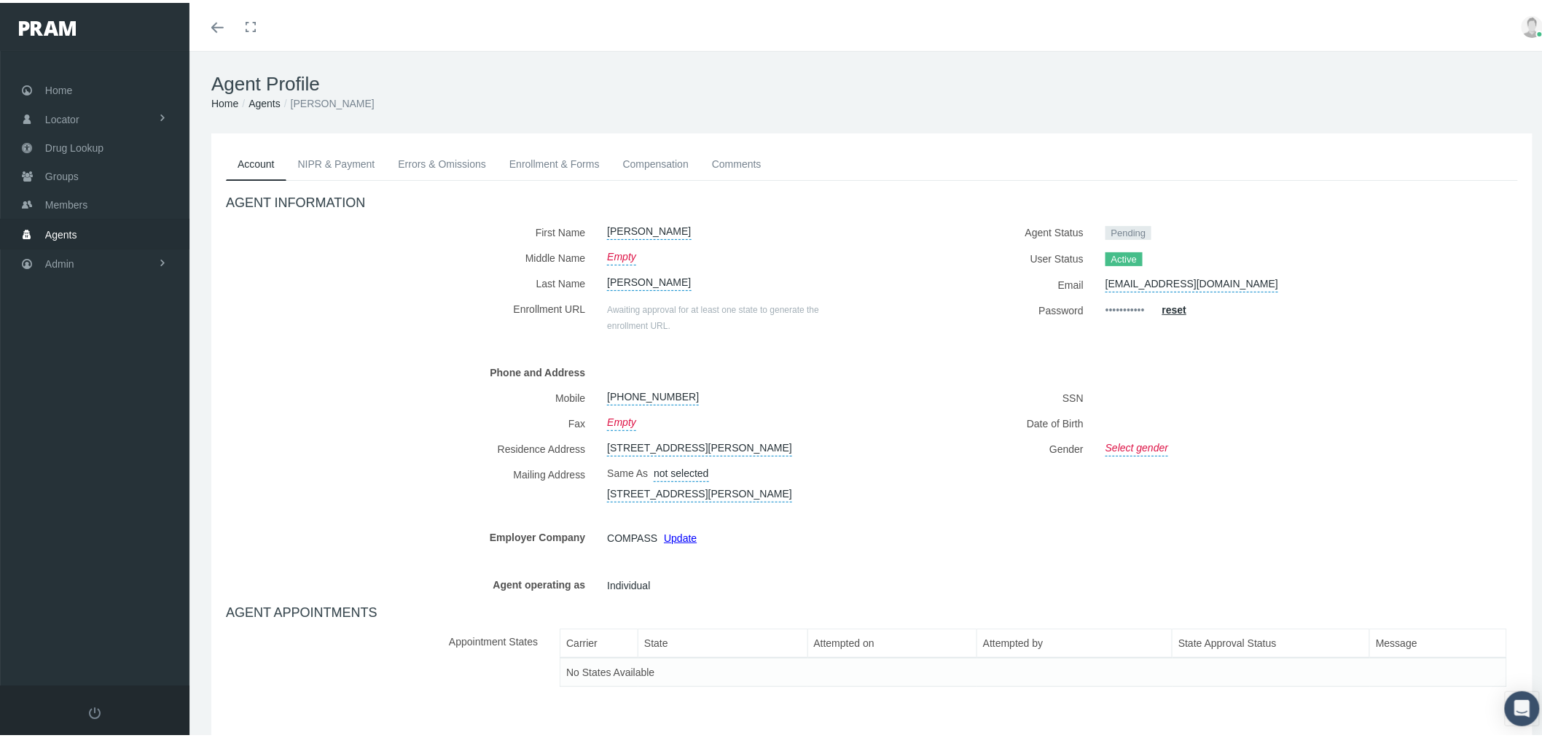
click at [263, 102] on link "Agents" at bounding box center [265, 101] width 32 height 12
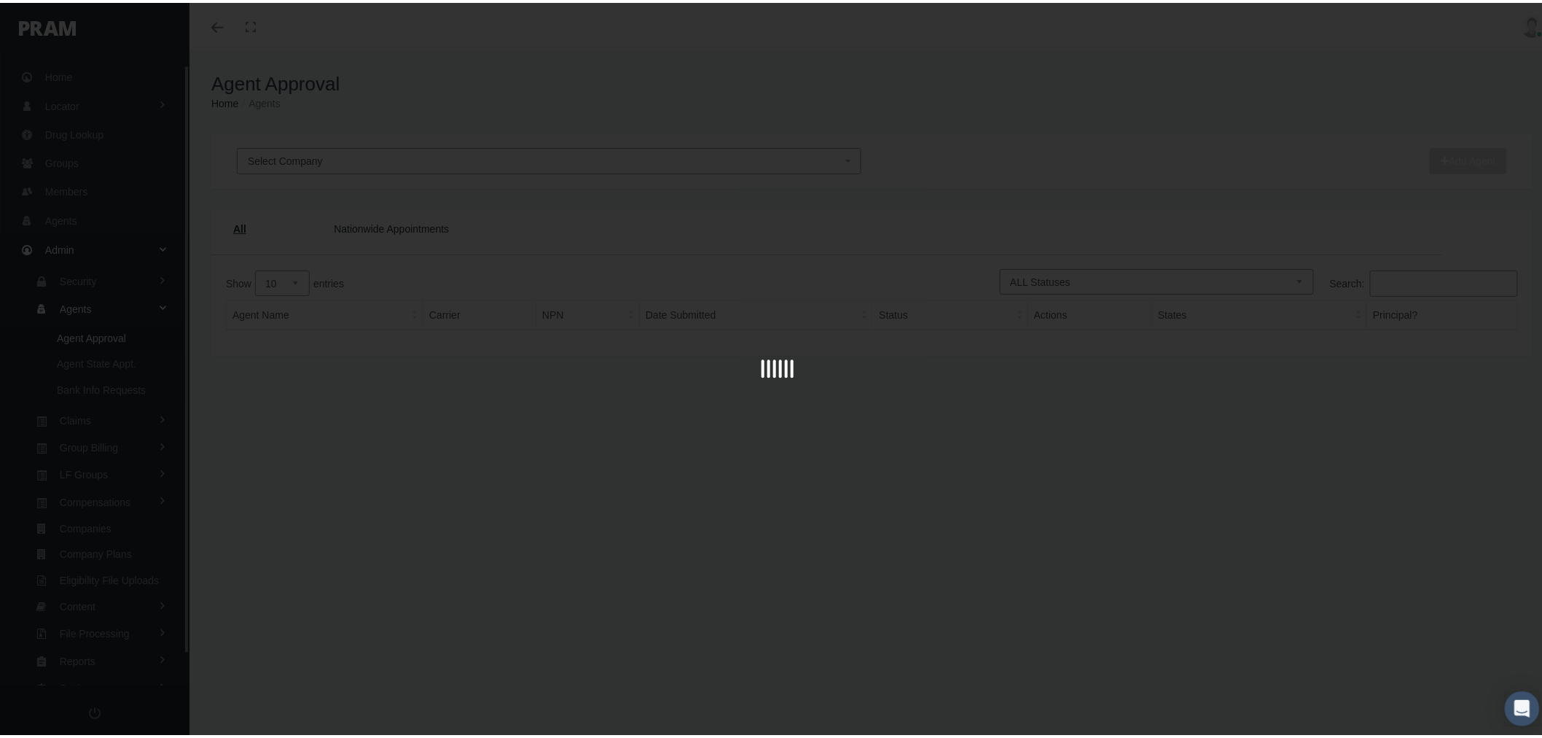
scroll to position [46, 0]
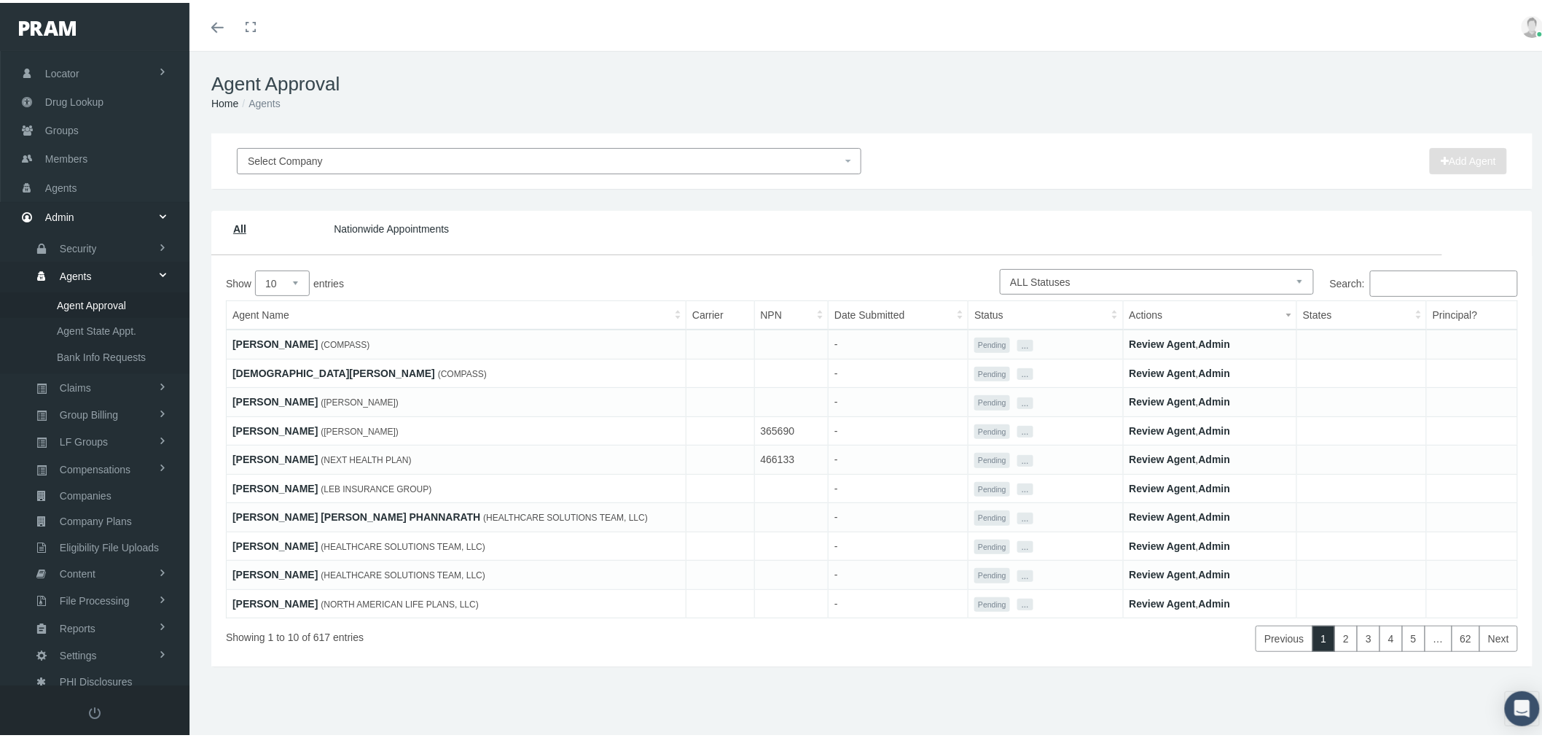
click at [1167, 341] on link "Review Agent" at bounding box center [1163, 341] width 66 height 12
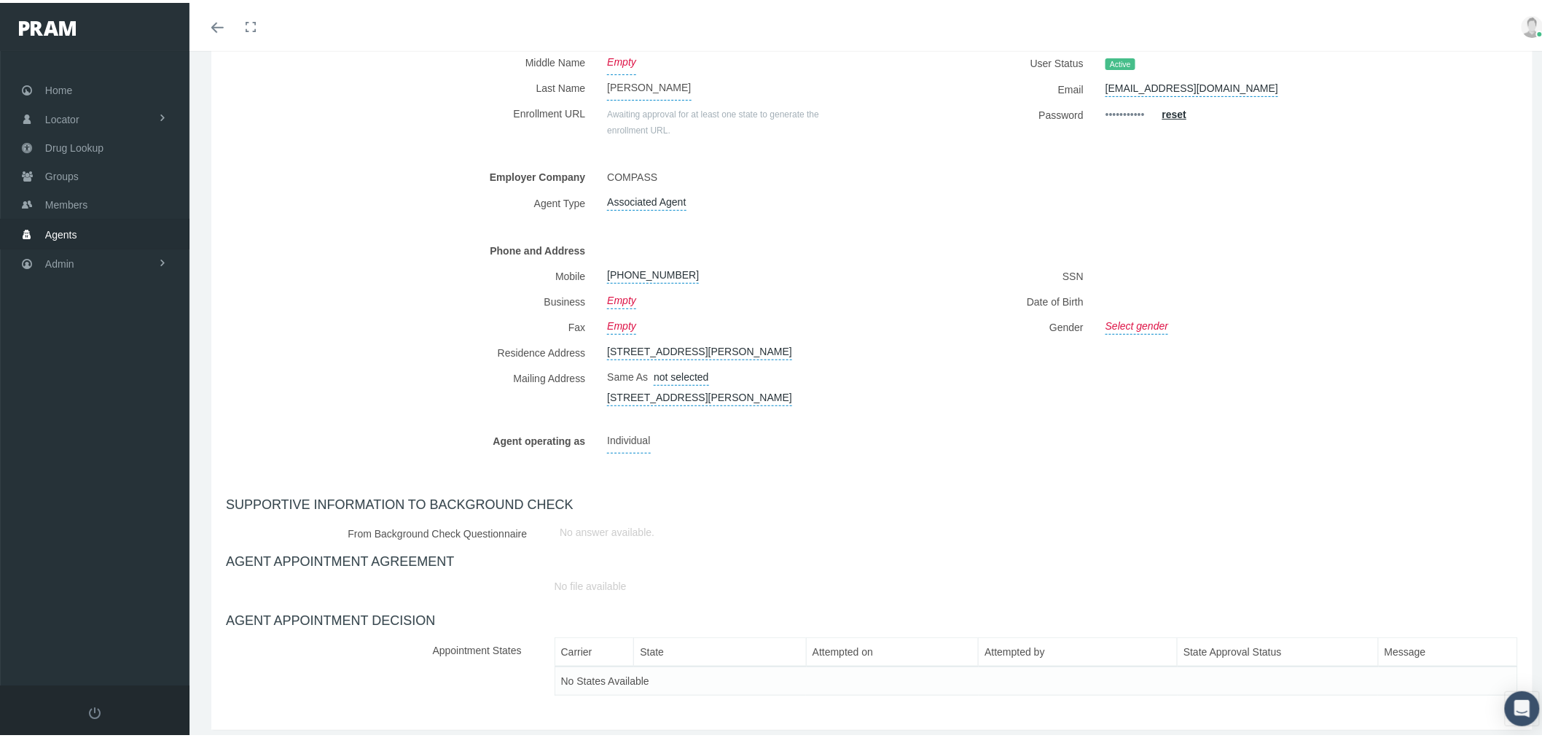
scroll to position [238, 0]
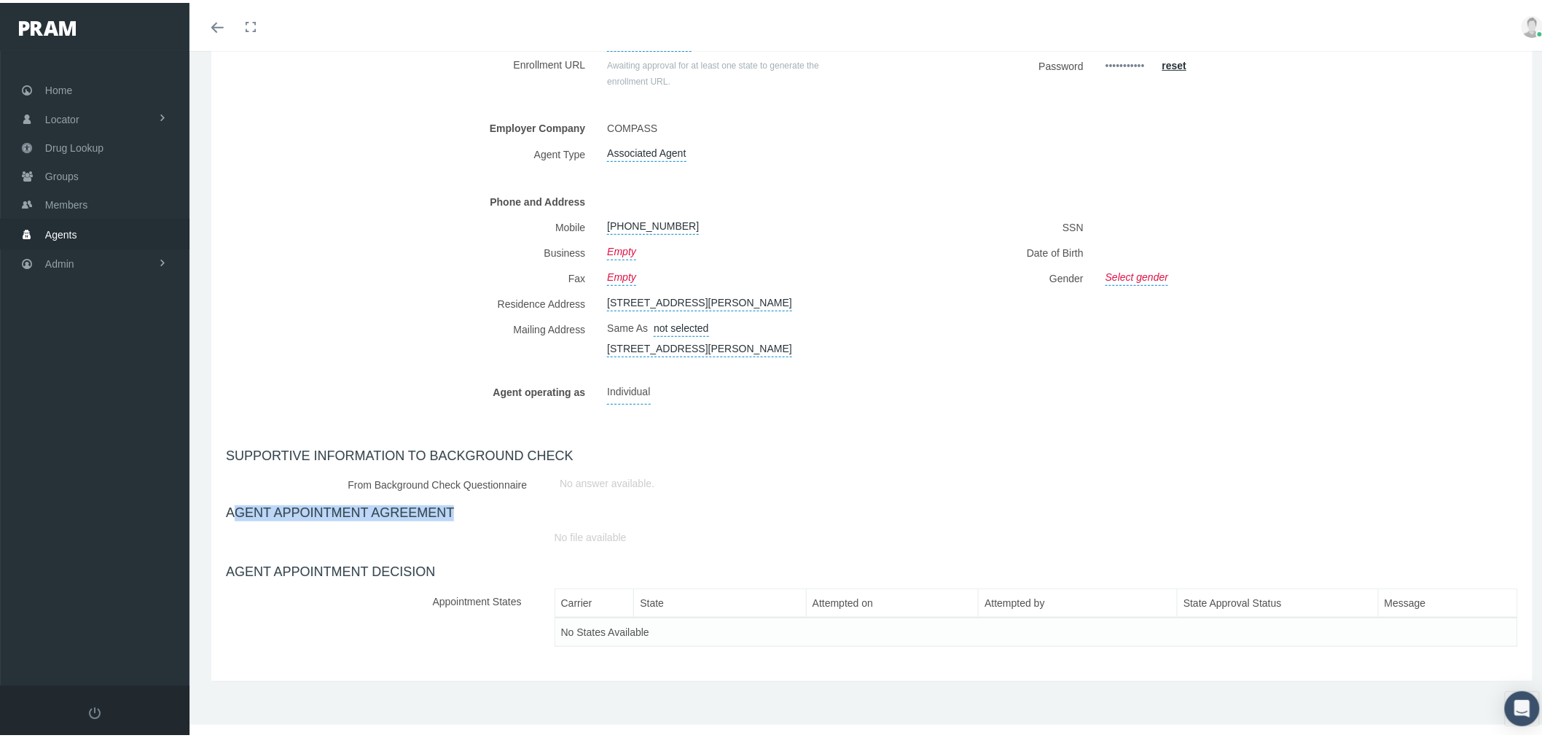
drag, startPoint x: 233, startPoint y: 511, endPoint x: 462, endPoint y: 511, distance: 228.8
click at [462, 511] on h4 "AGENT APPOINTMENT AGREEMENT" at bounding box center [872, 510] width 1292 height 16
drag, startPoint x: 255, startPoint y: 578, endPoint x: 402, endPoint y: 574, distance: 146.5
click at [402, 574] on div "AGENT INFORMATION First Name [PERSON_NAME] Middle Name Empty [PERSON_NAME] Agen…" at bounding box center [872, 298] width 1292 height 729
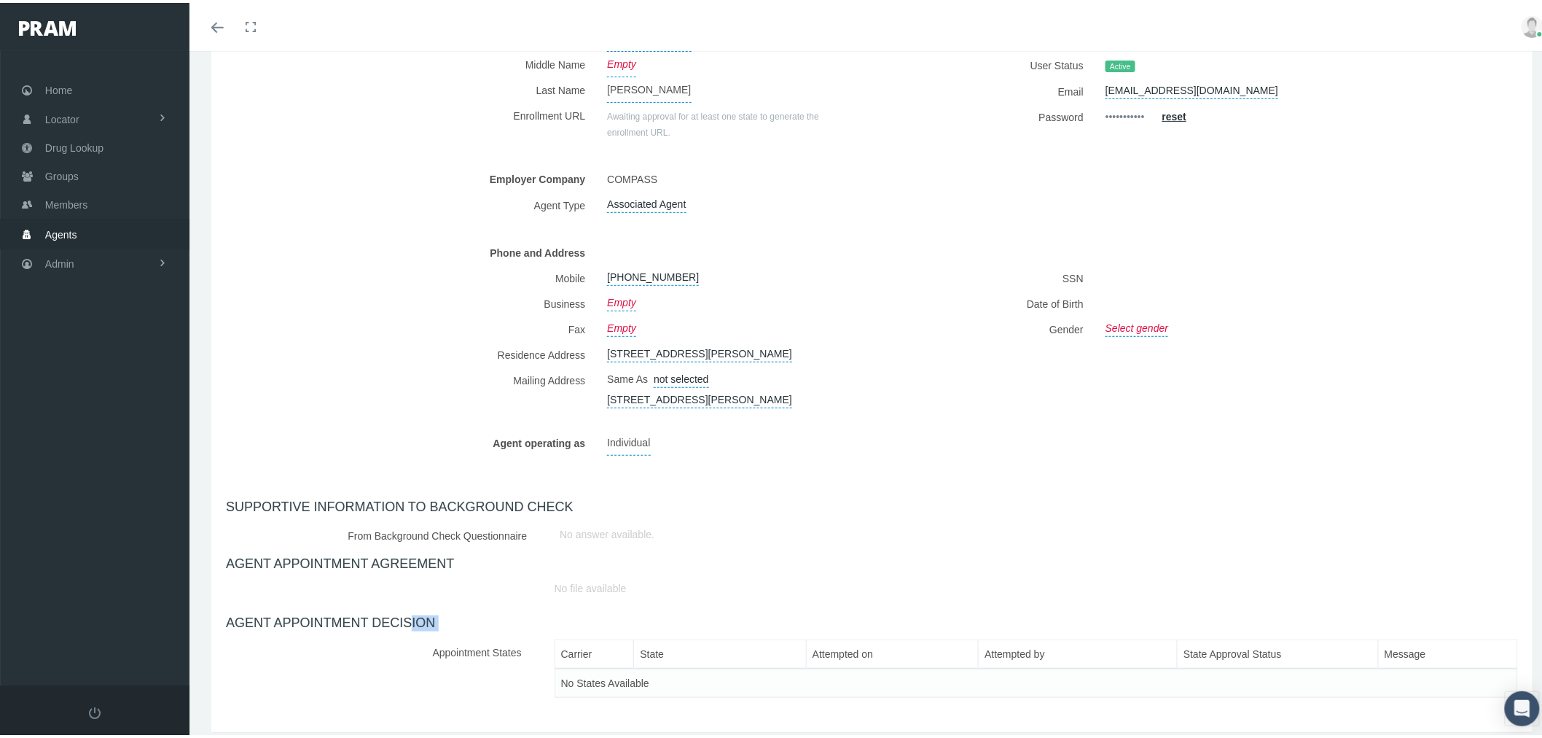
scroll to position [76, 0]
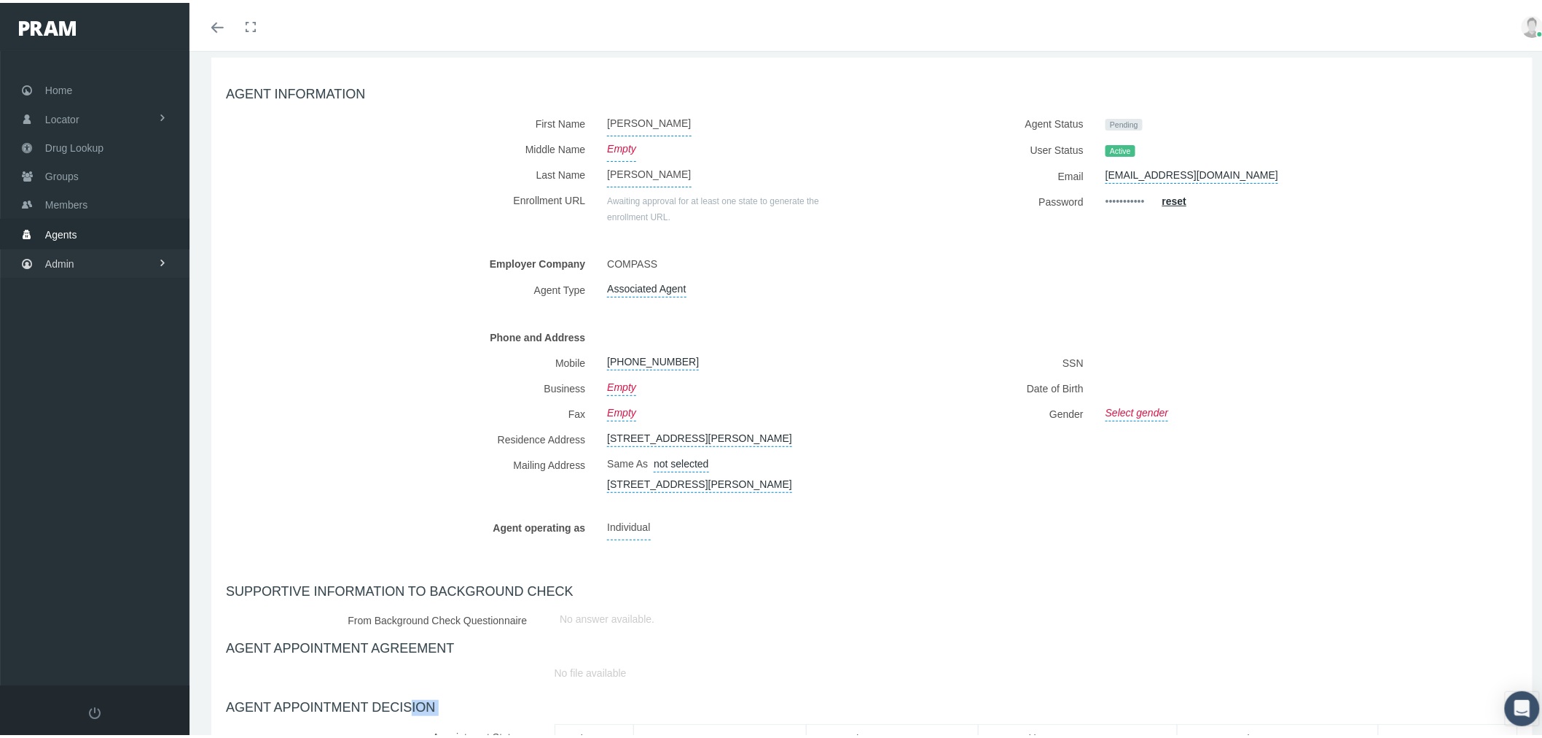
click at [93, 253] on link "Admin" at bounding box center [94, 260] width 189 height 28
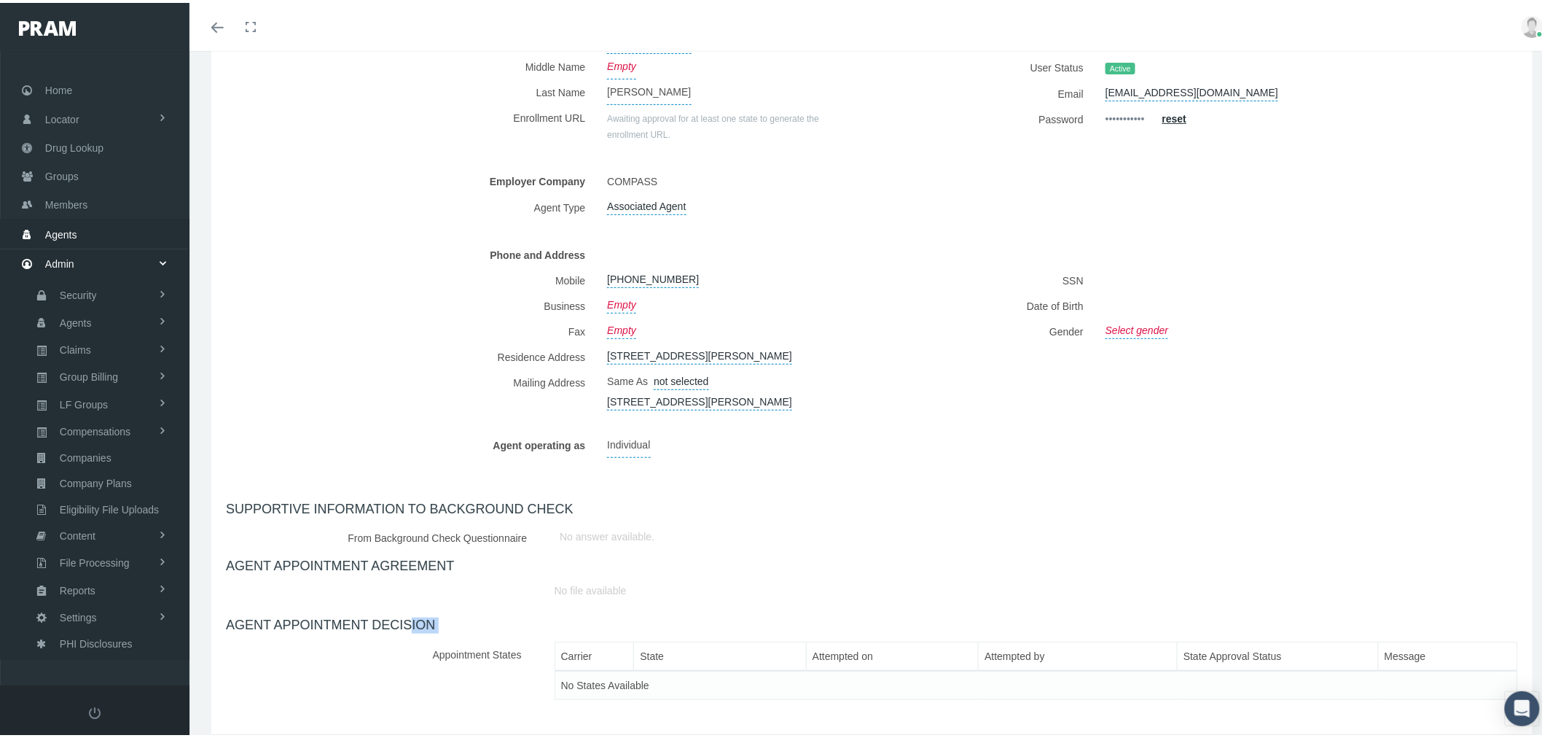
scroll to position [238, 0]
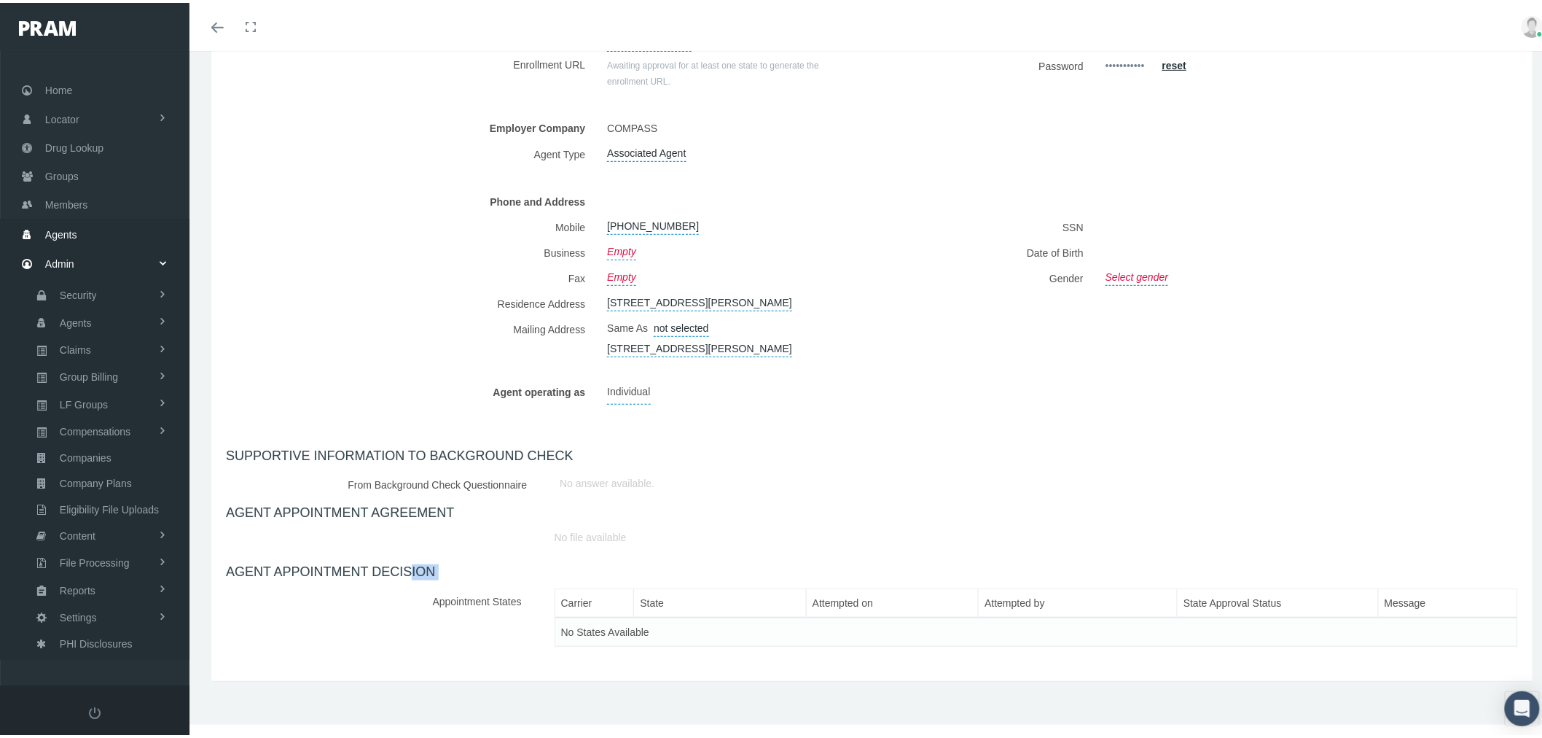
click at [108, 233] on link "Agents" at bounding box center [94, 230] width 189 height 28
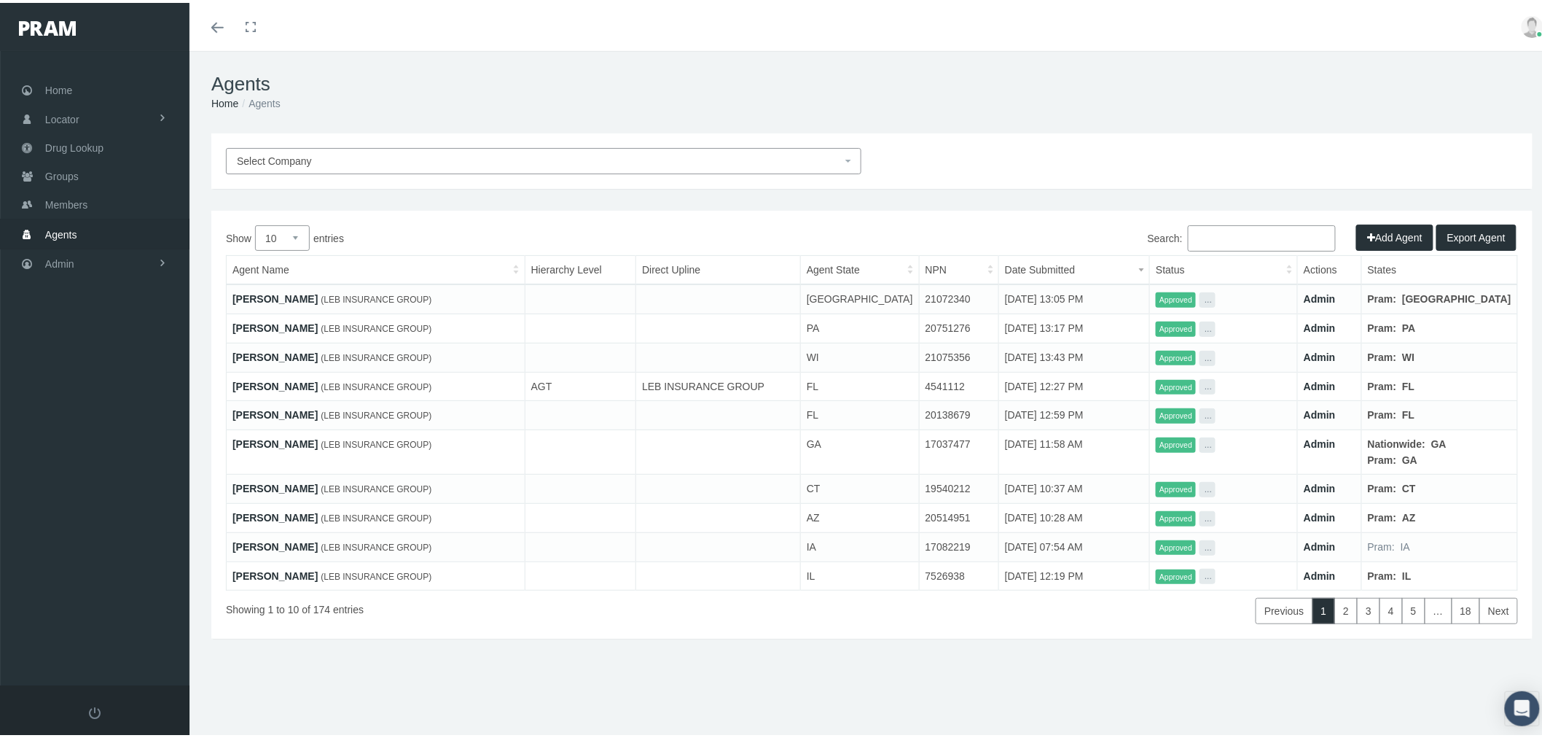
click at [273, 324] on link "[PERSON_NAME]" at bounding box center [274, 325] width 85 height 12
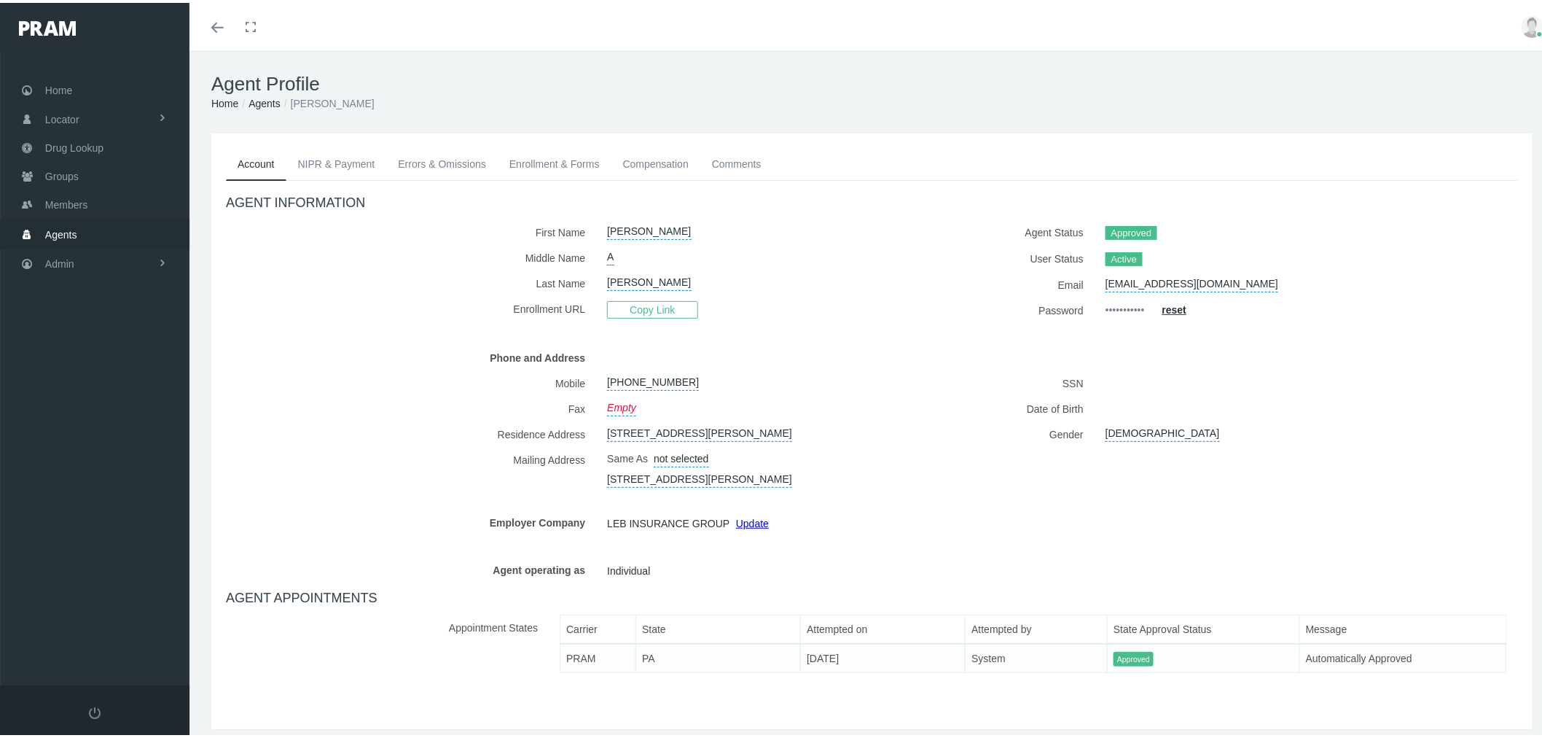
click at [562, 149] on link "Enrollment & Forms" at bounding box center [555, 161] width 114 height 32
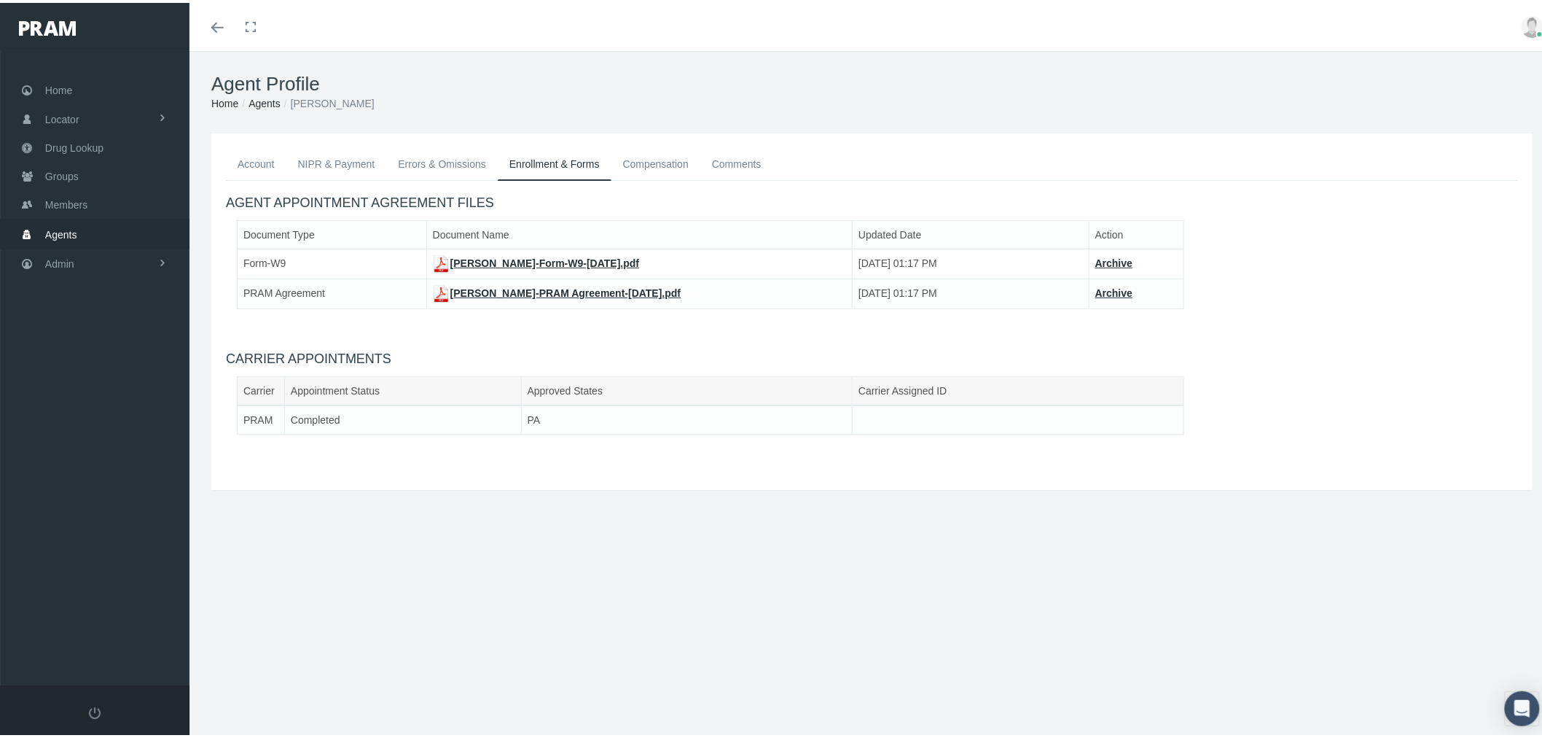
click at [310, 166] on link "NIPR & Payment" at bounding box center [336, 161] width 101 height 32
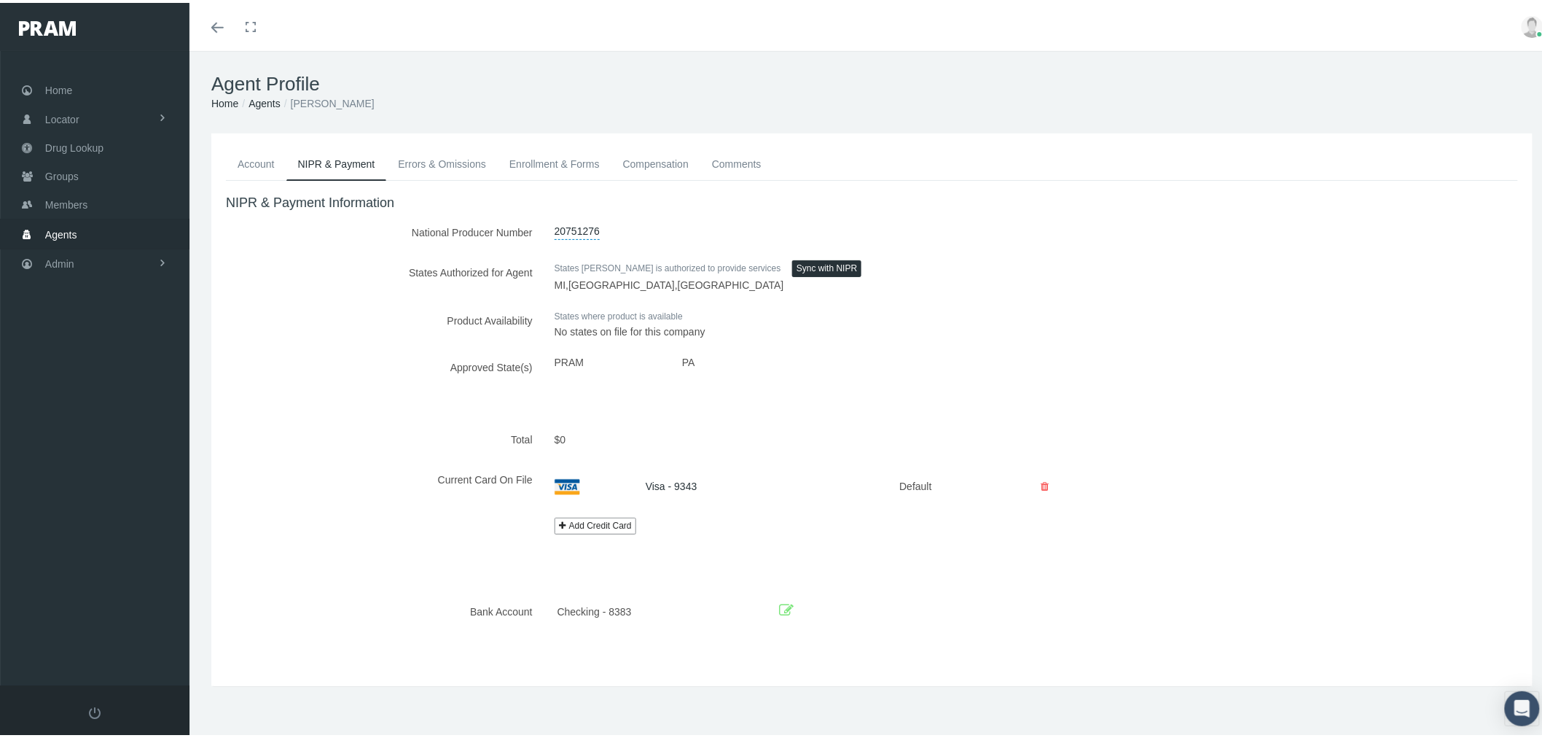
click at [565, 162] on link "Enrollment & Forms" at bounding box center [555, 161] width 114 height 32
